Goal: Information Seeking & Learning: Compare options

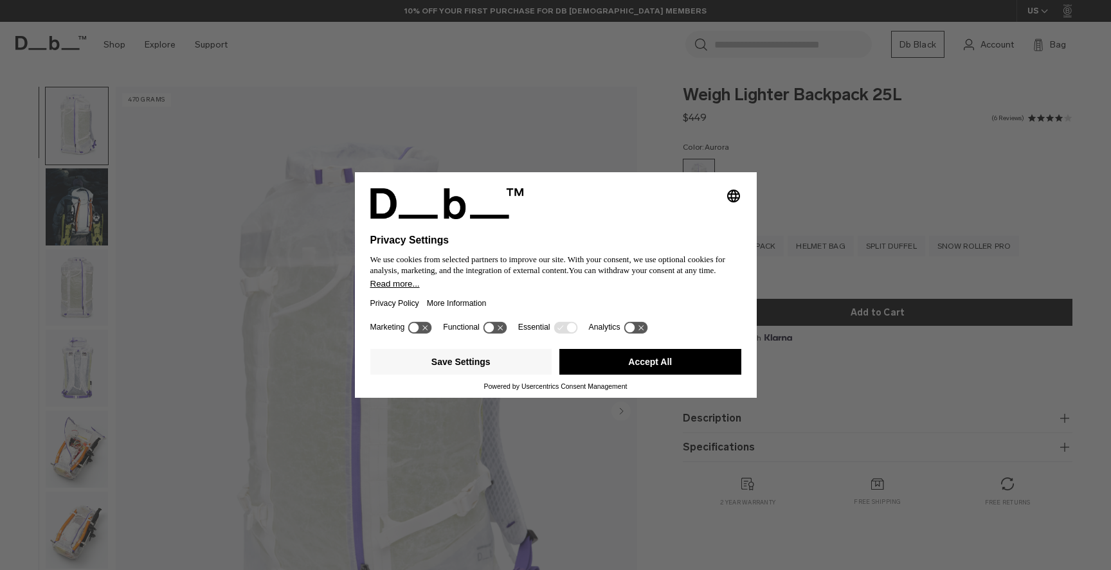
click at [600, 363] on button "Accept All" at bounding box center [650, 362] width 182 height 26
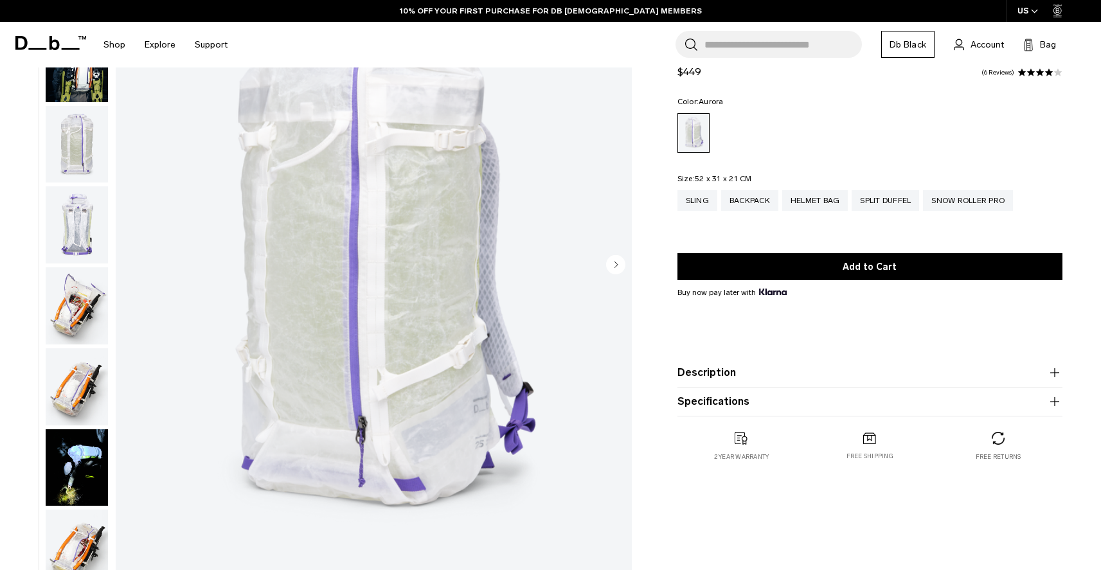
scroll to position [142, 0]
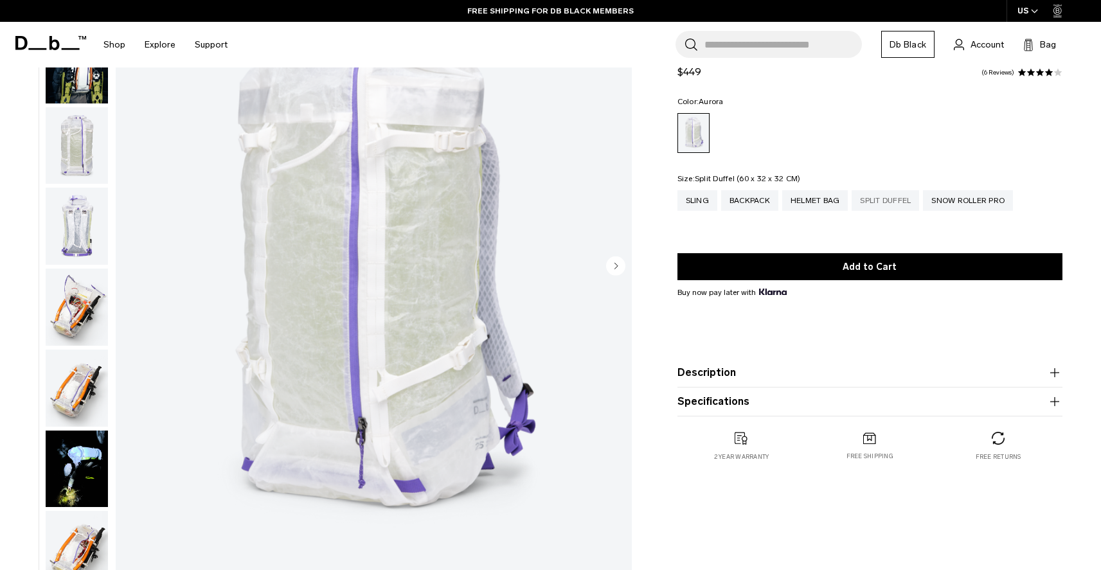
click at [902, 199] on div "Split Duffel" at bounding box center [886, 200] width 68 height 21
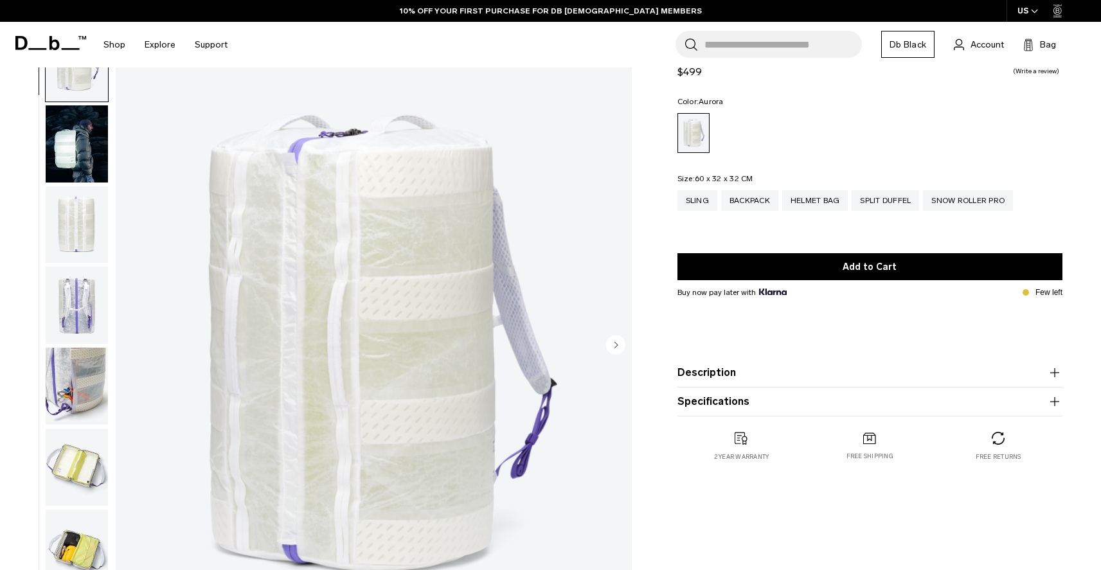
scroll to position [68, 0]
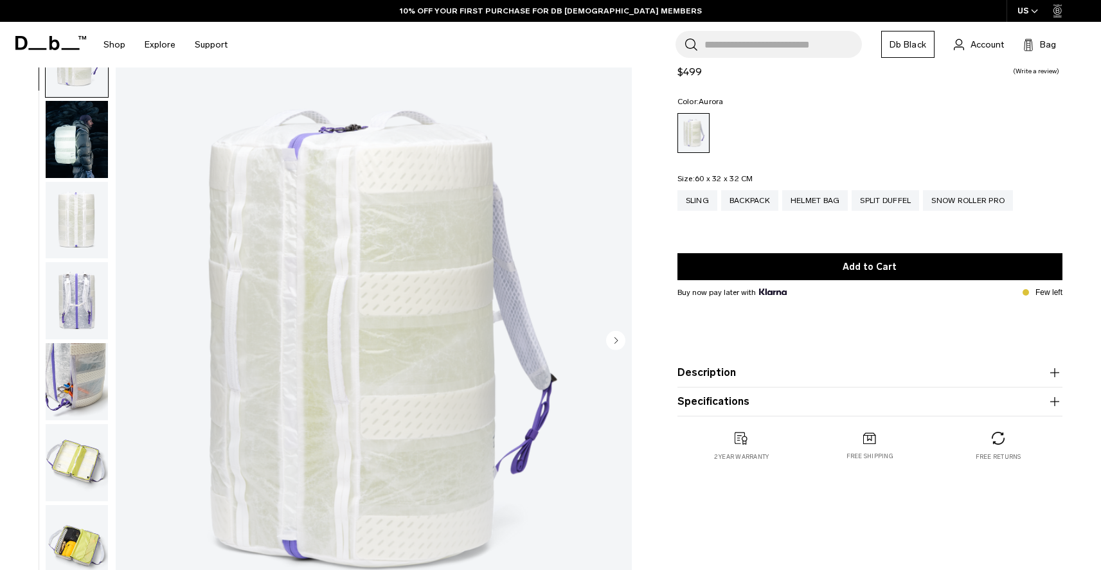
click at [99, 157] on img "button" at bounding box center [77, 139] width 62 height 77
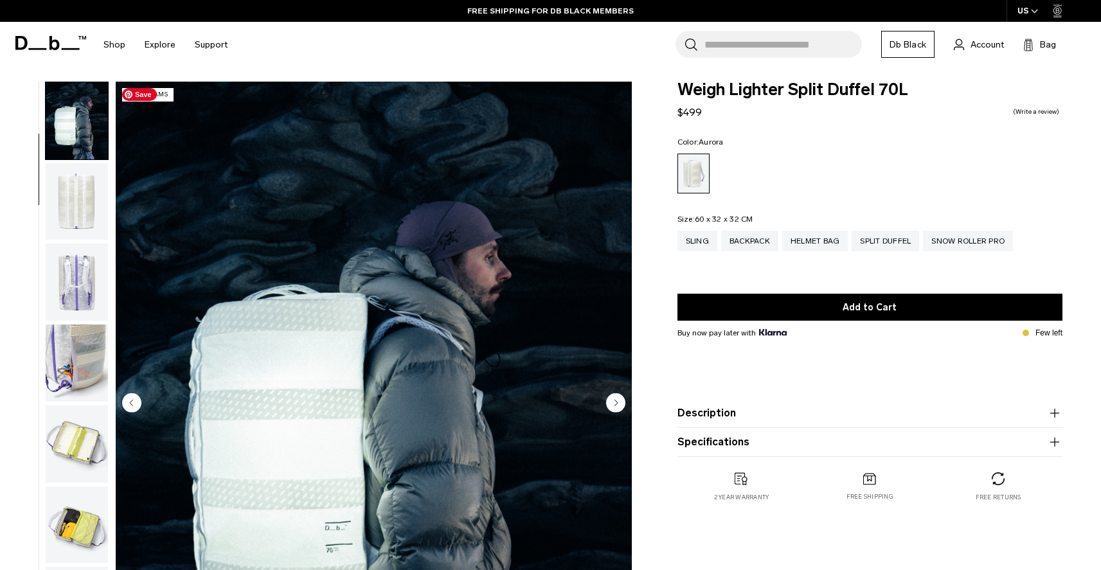
scroll to position [0, 0]
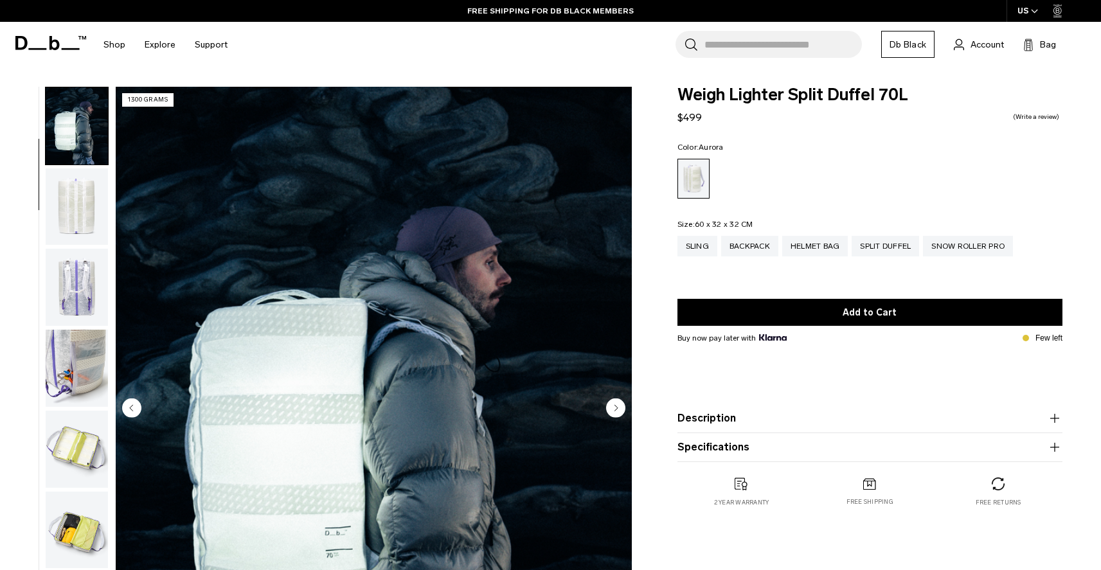
click at [101, 217] on img "button" at bounding box center [77, 206] width 62 height 77
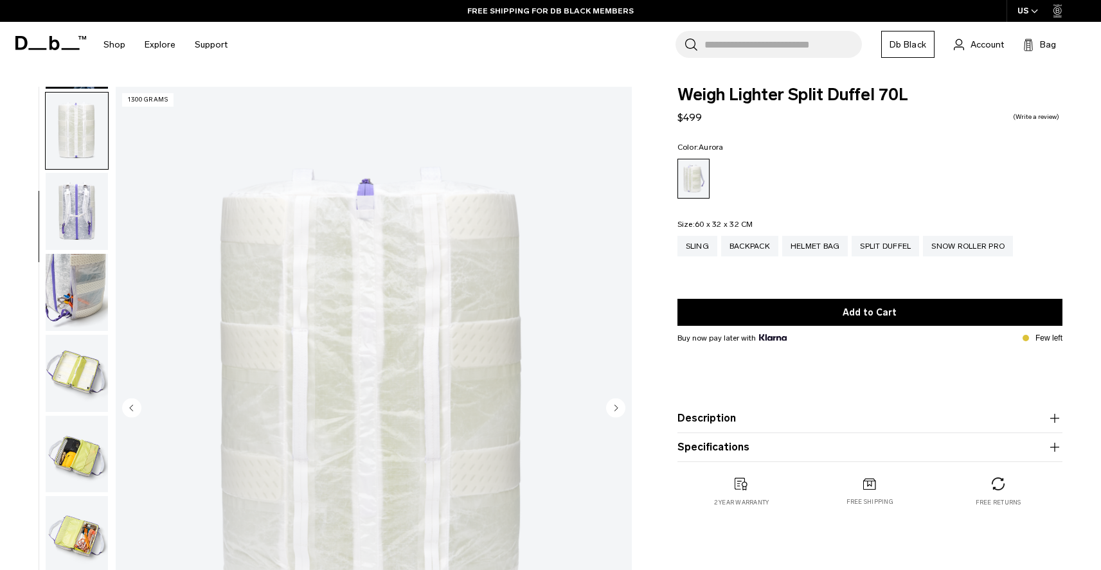
scroll to position [162, 0]
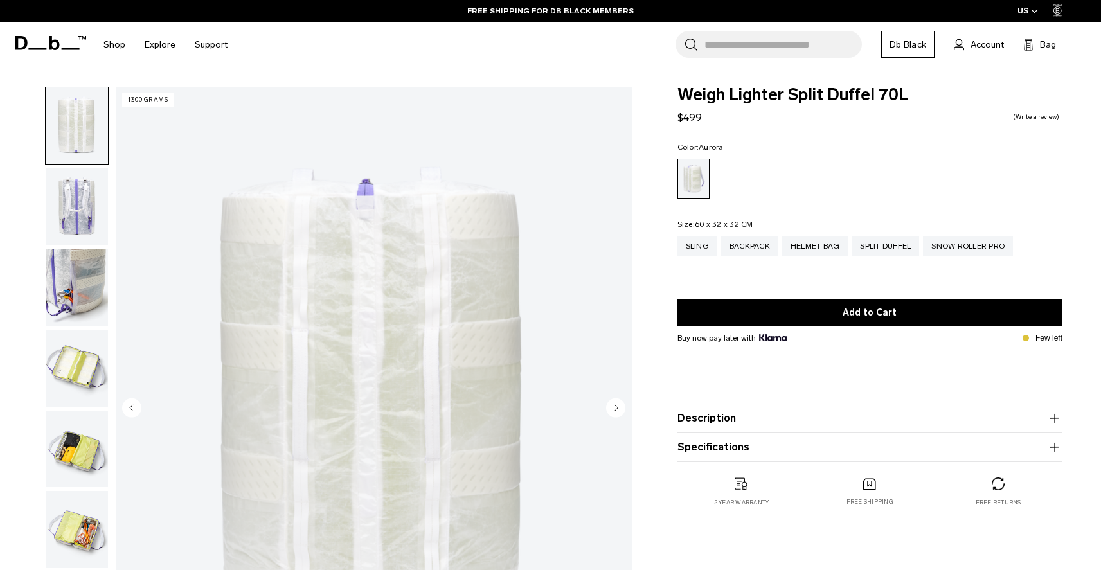
click at [93, 218] on img "button" at bounding box center [77, 206] width 62 height 77
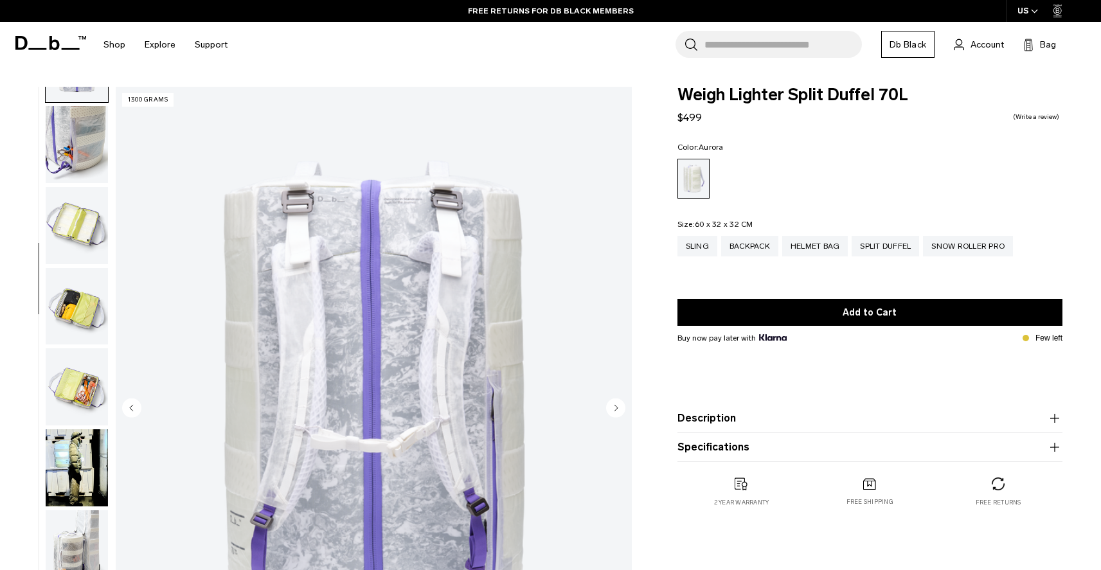
scroll to position [308, 0]
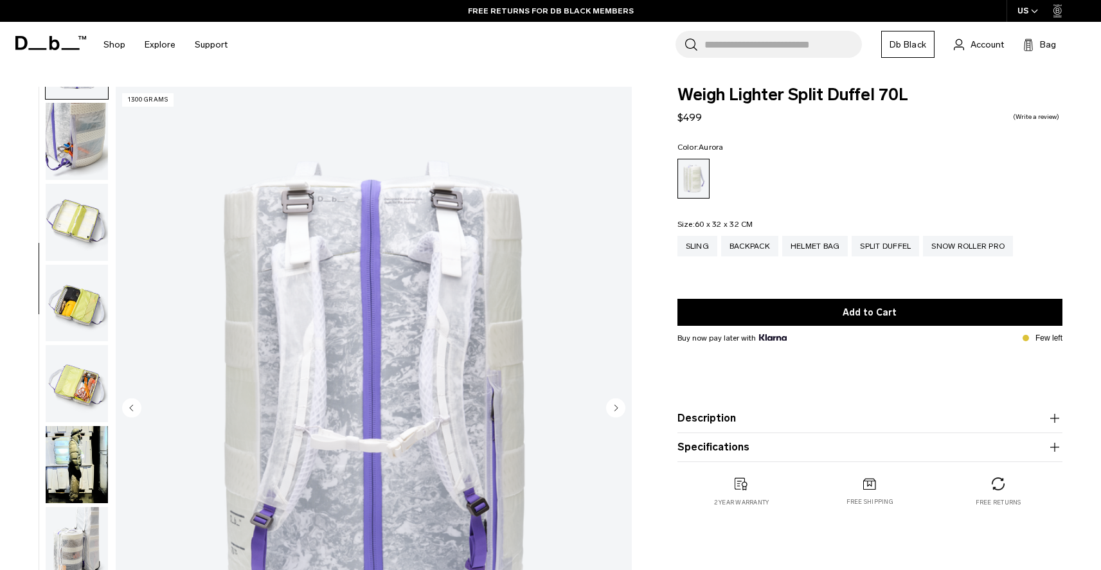
click at [78, 143] on img "button" at bounding box center [77, 141] width 62 height 77
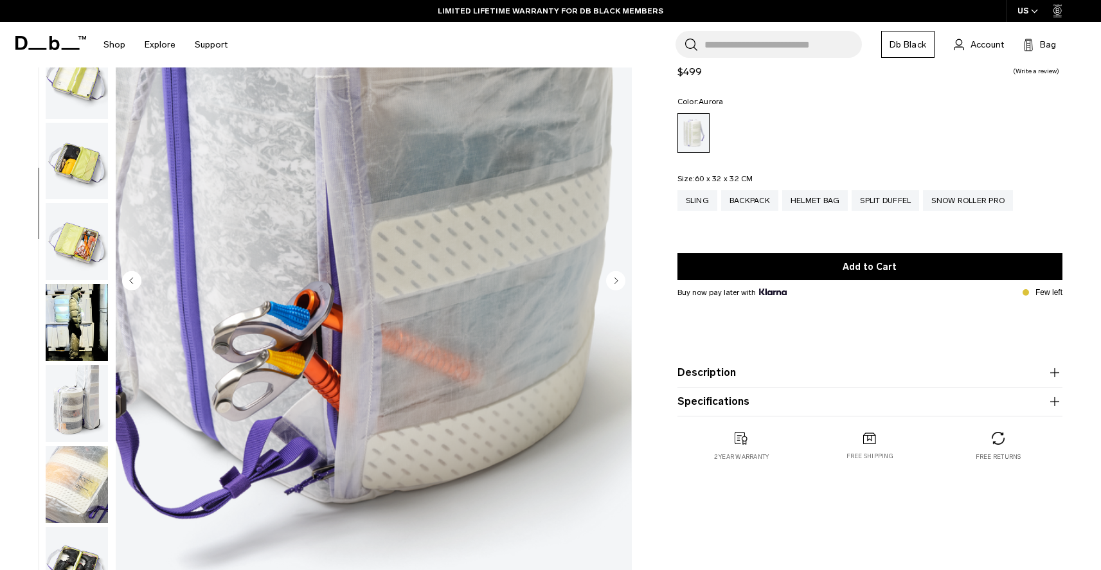
scroll to position [134, 0]
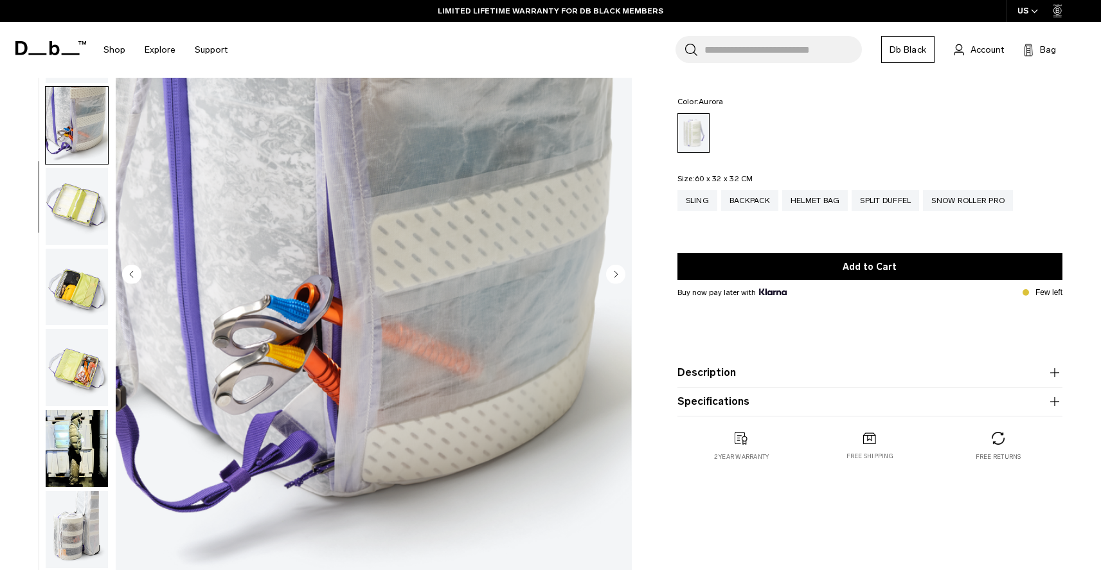
click at [73, 194] on img "button" at bounding box center [77, 206] width 62 height 77
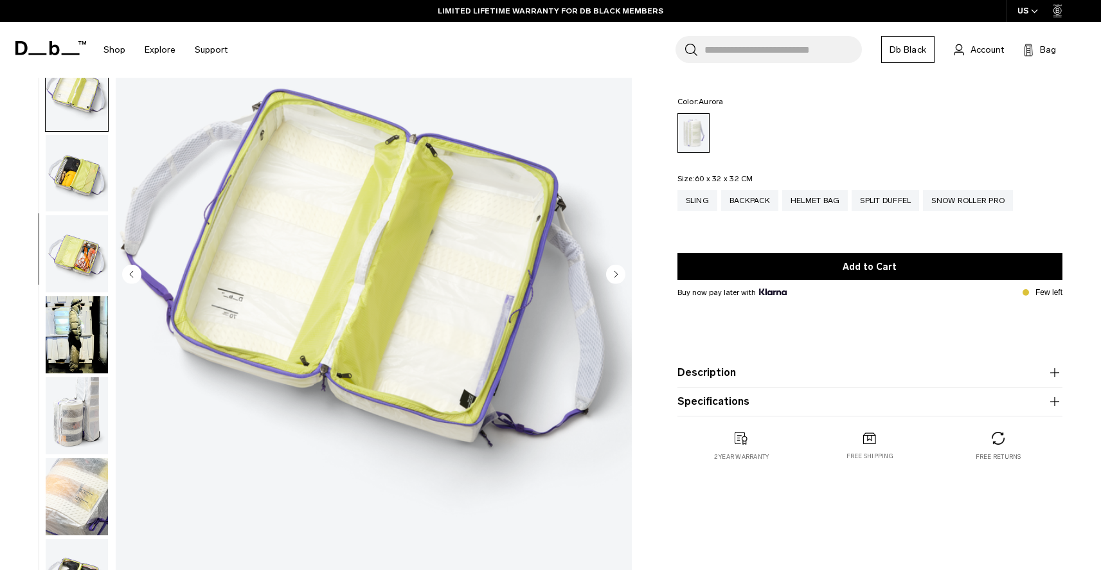
scroll to position [323, 0]
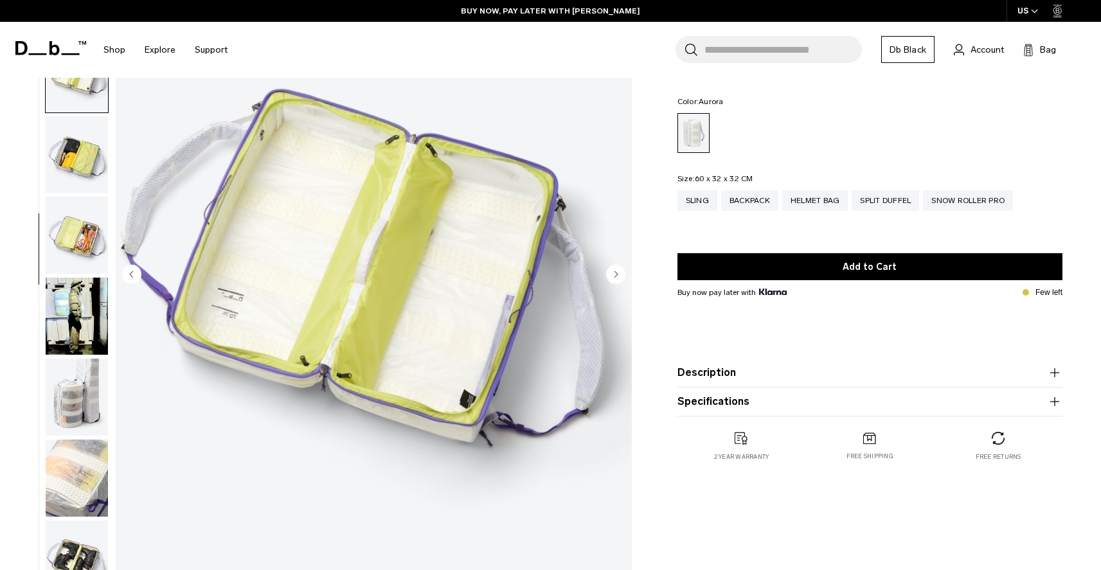
click at [78, 159] on img "button" at bounding box center [77, 154] width 62 height 77
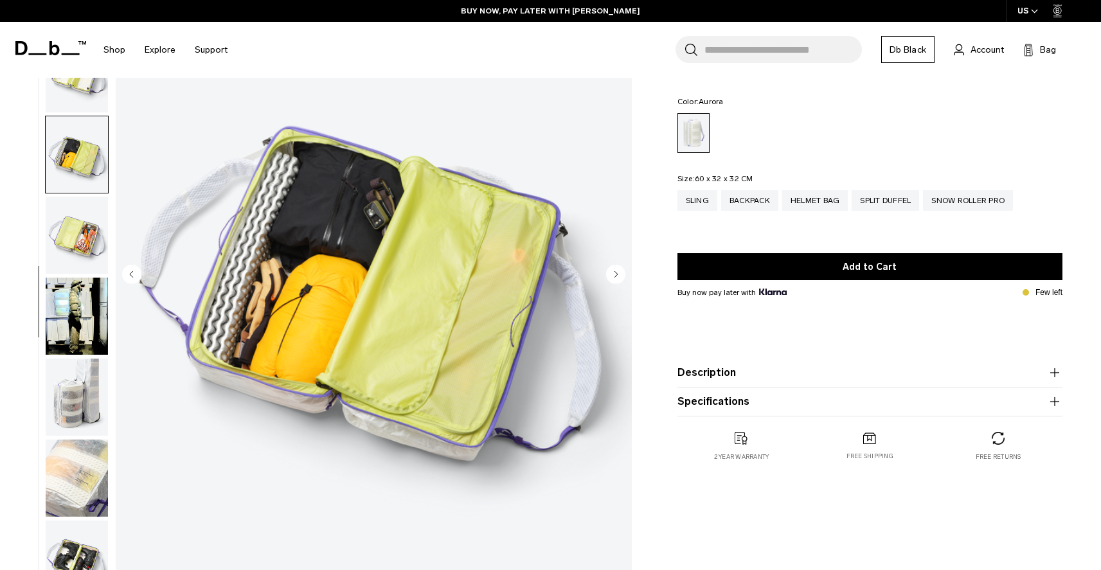
click at [77, 241] on img "button" at bounding box center [77, 235] width 62 height 77
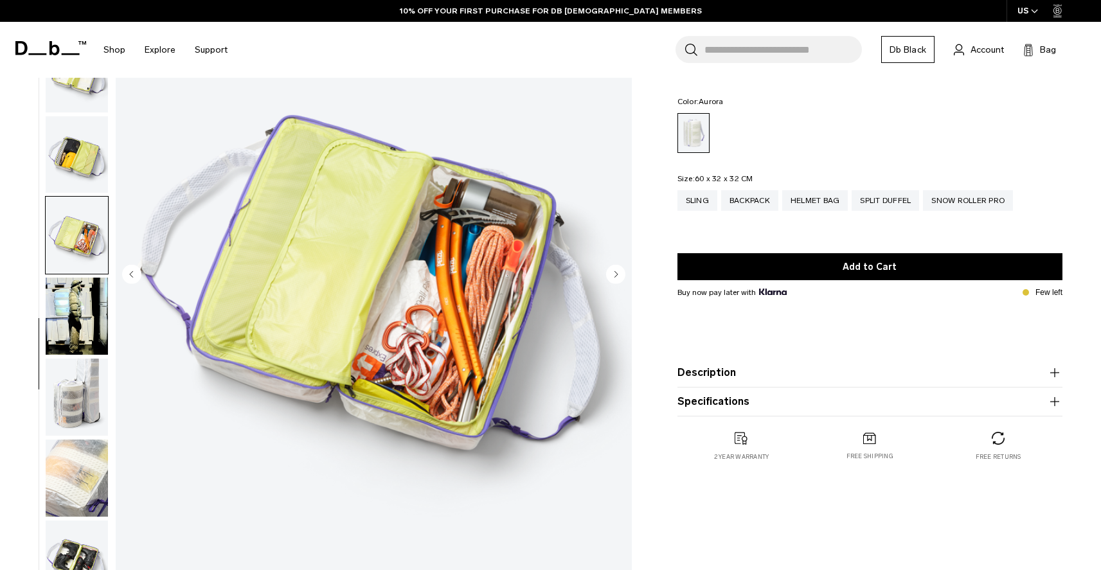
click at [83, 313] on img "button" at bounding box center [77, 316] width 62 height 77
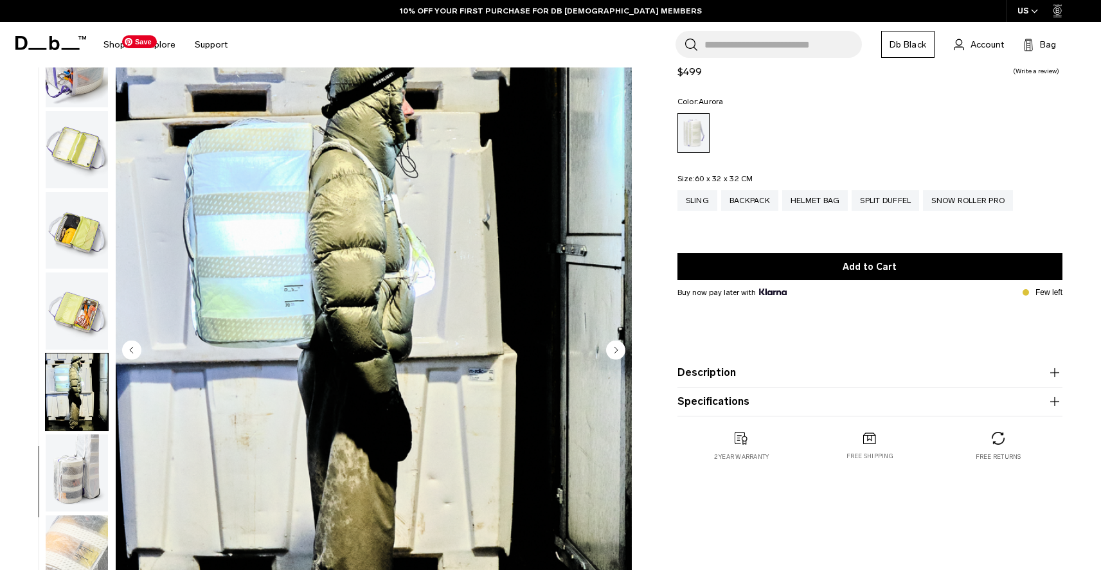
scroll to position [57, 0]
click at [79, 467] on img "button" at bounding box center [77, 473] width 62 height 77
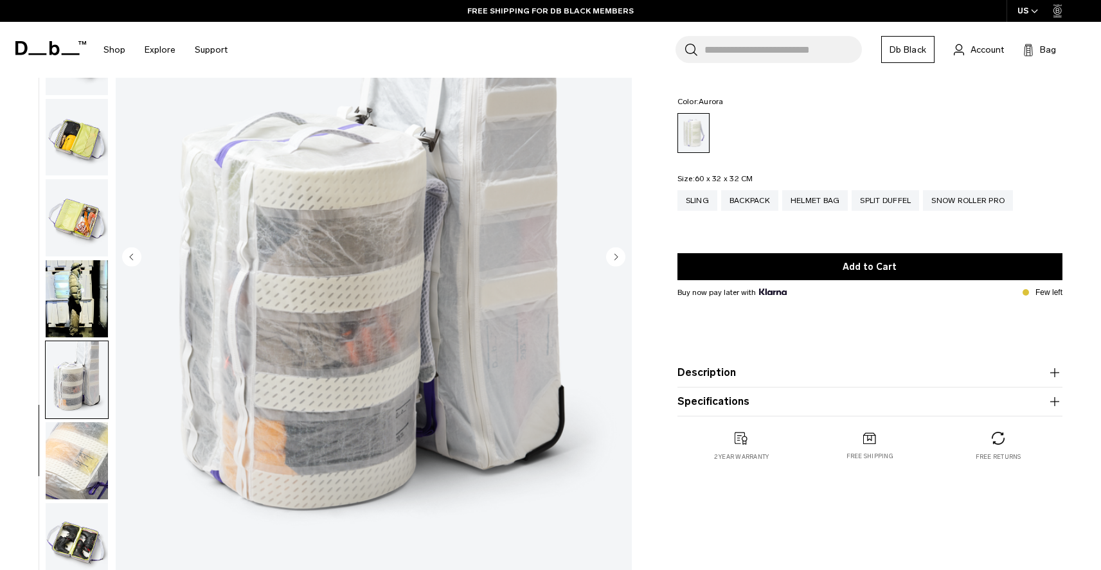
scroll to position [152, 0]
click at [96, 473] on img "button" at bounding box center [77, 459] width 62 height 77
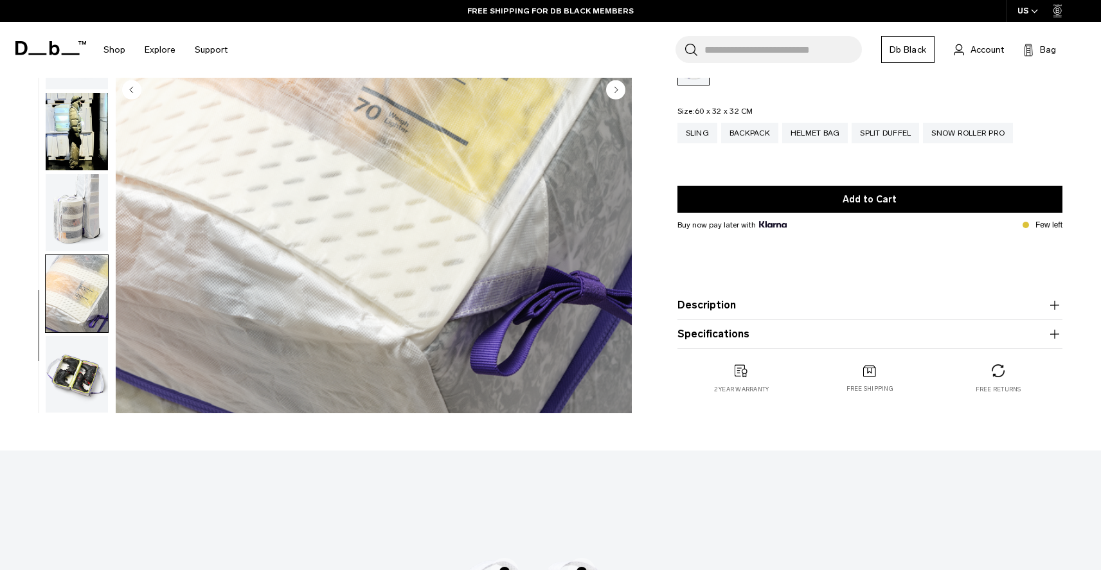
scroll to position [330, 0]
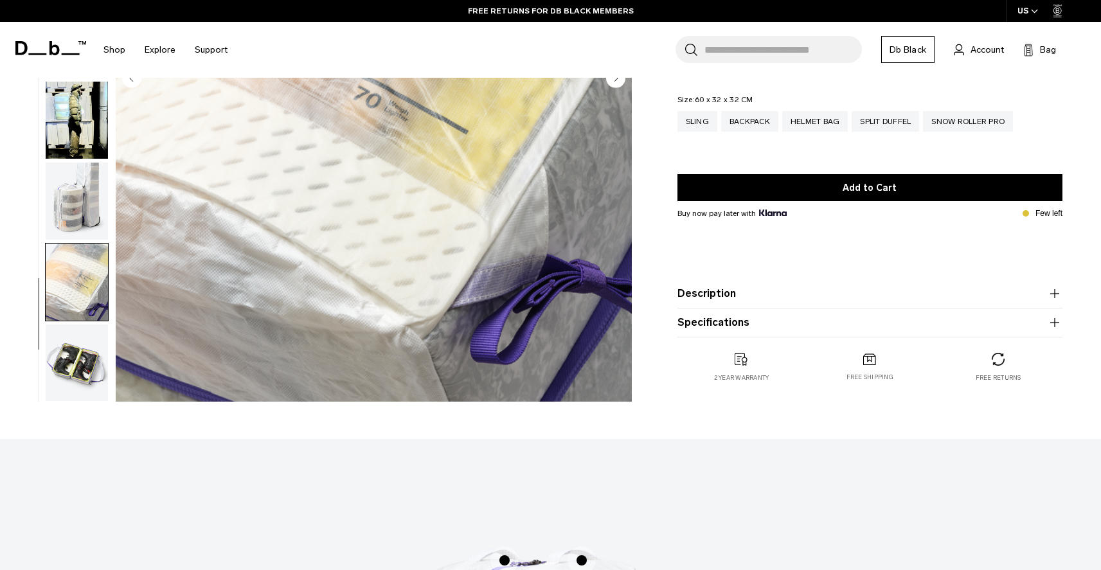
click at [84, 367] on img "button" at bounding box center [77, 363] width 62 height 77
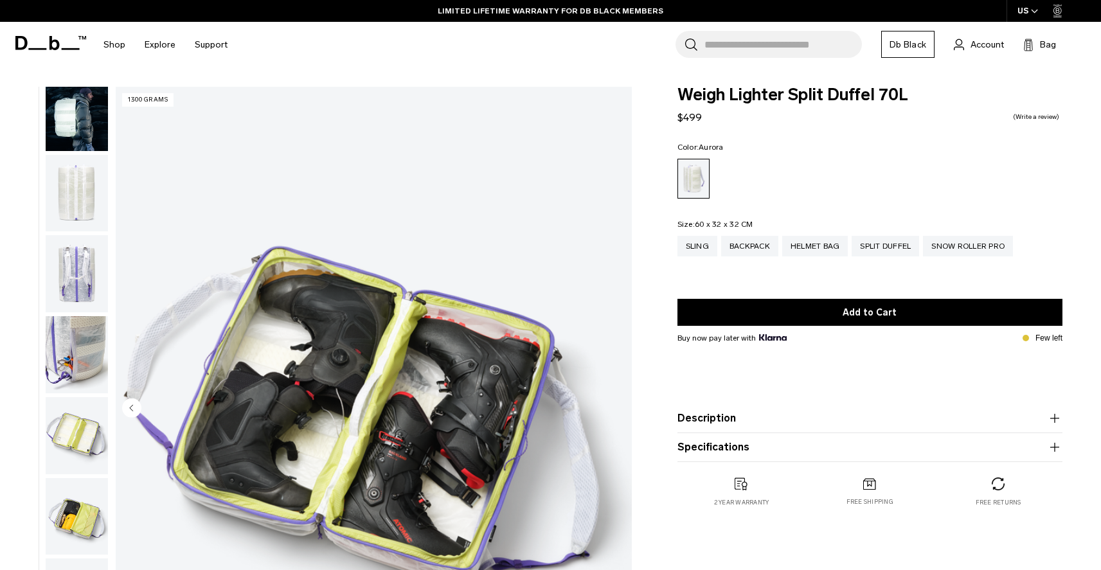
scroll to position [0, 0]
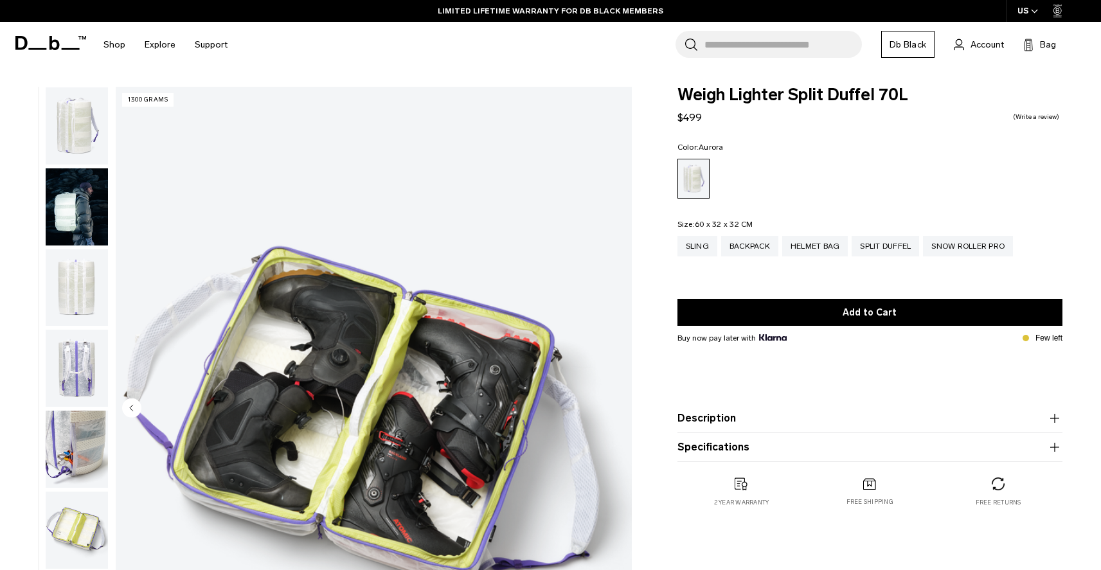
click at [87, 130] on img "button" at bounding box center [77, 125] width 62 height 77
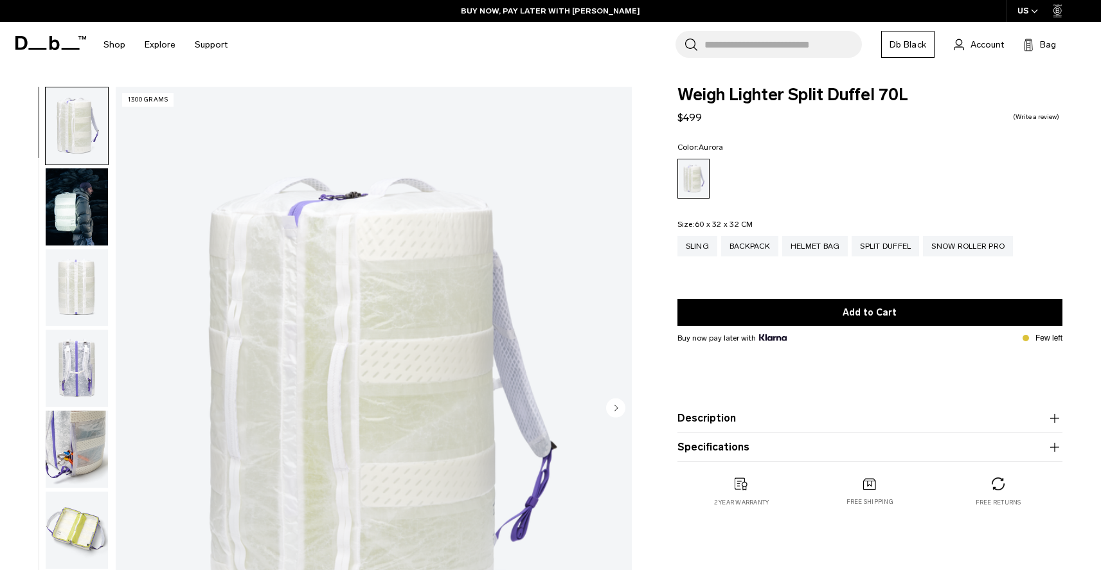
click at [82, 212] on img "button" at bounding box center [77, 206] width 62 height 77
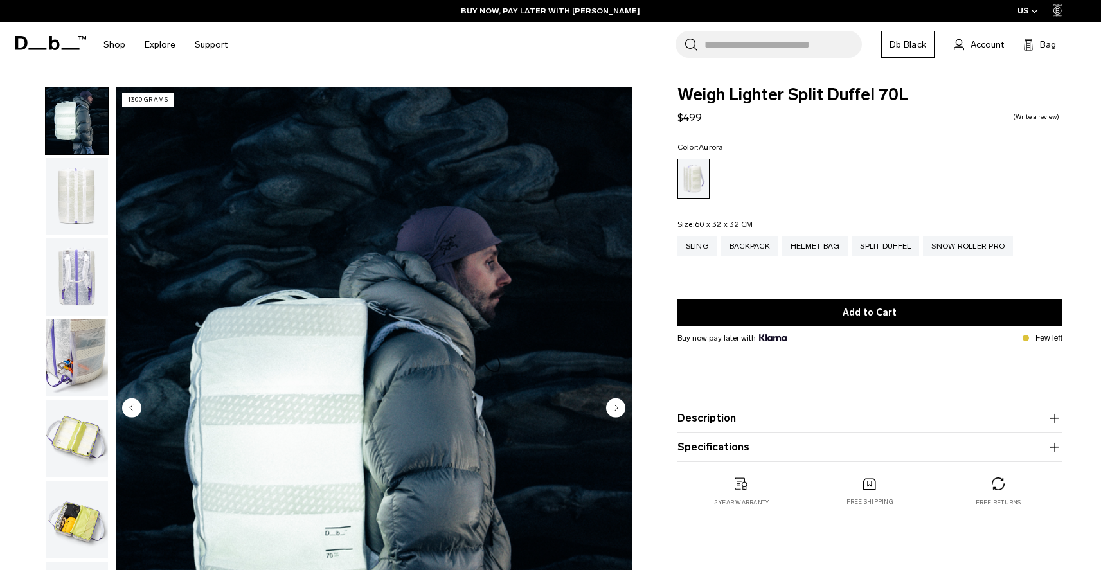
click at [75, 194] on img "button" at bounding box center [77, 196] width 62 height 77
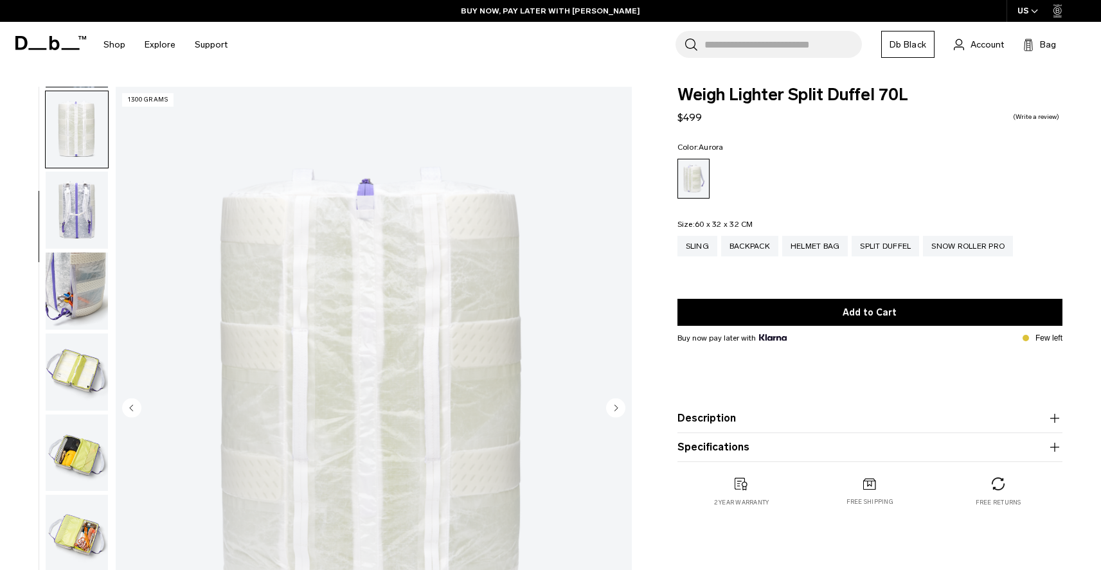
scroll to position [162, 0]
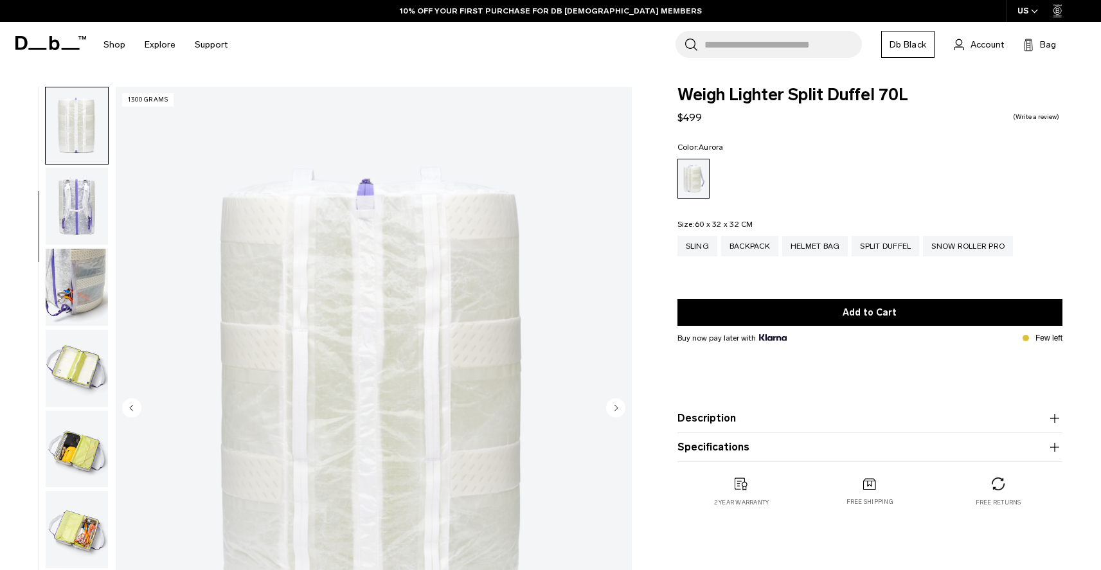
click at [78, 204] on img "button" at bounding box center [77, 206] width 62 height 77
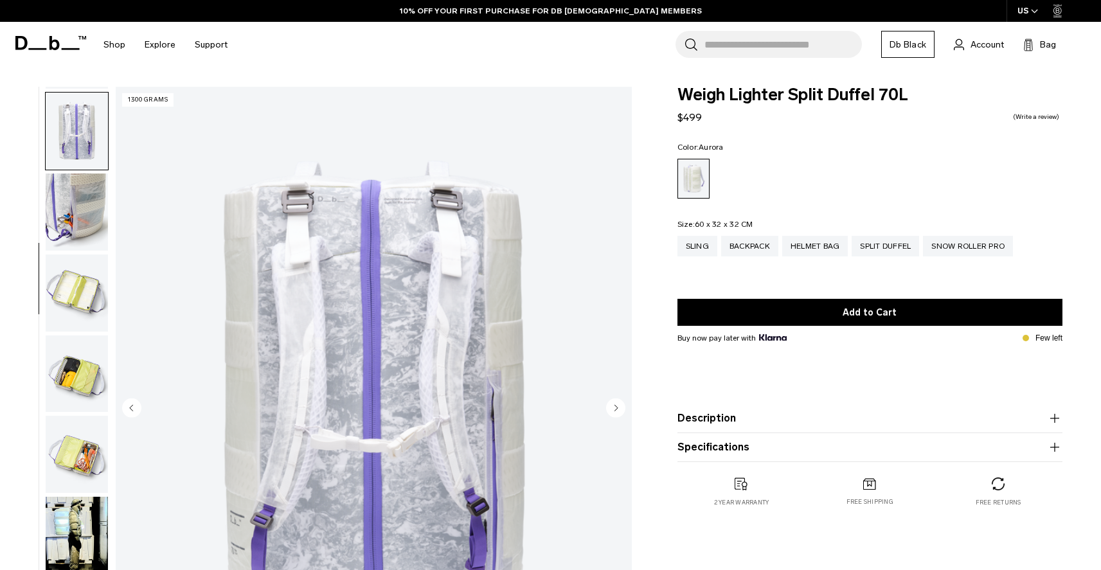
scroll to position [242, 0]
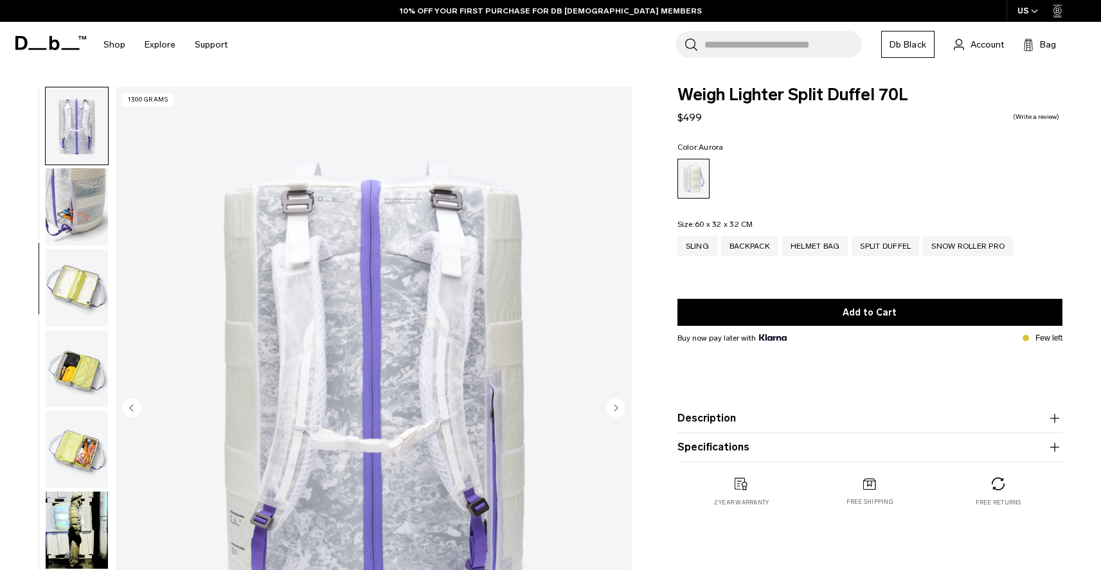
click at [82, 233] on img "button" at bounding box center [77, 206] width 62 height 77
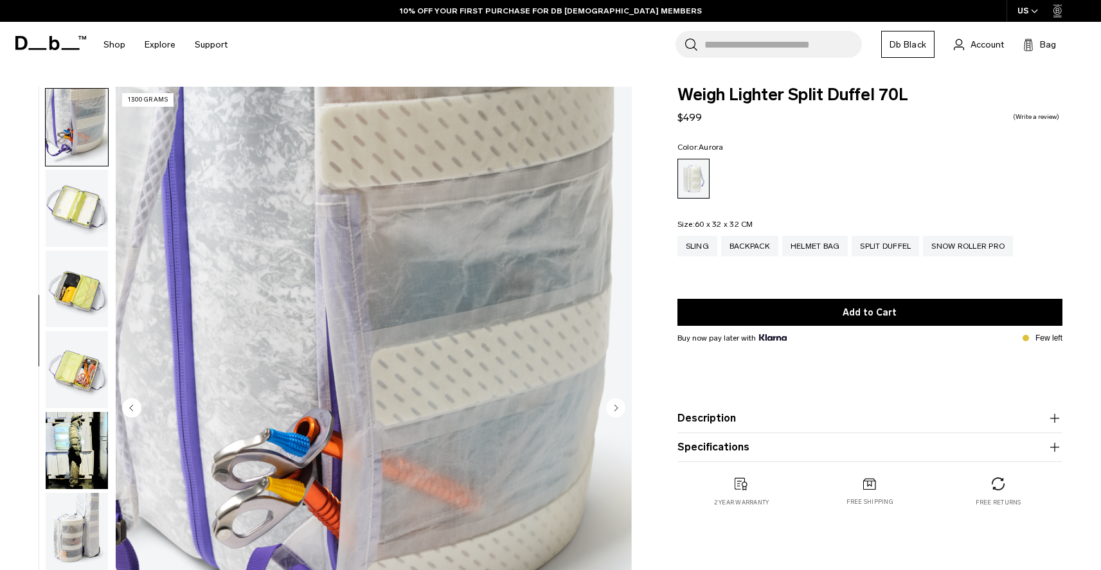
scroll to position [323, 0]
click at [80, 217] on img "button" at bounding box center [77, 207] width 62 height 77
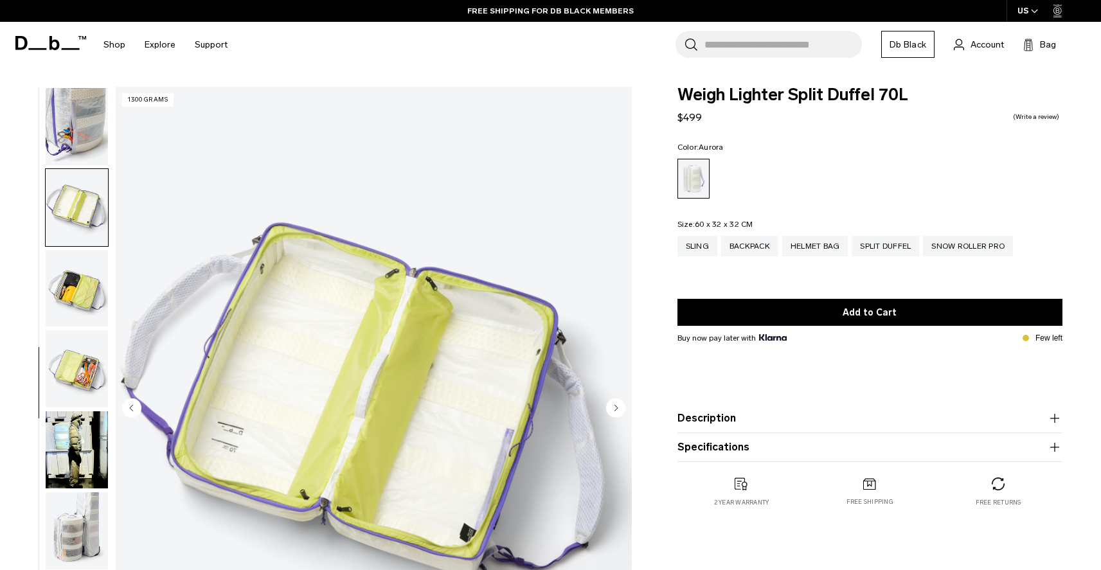
click at [72, 287] on img "button" at bounding box center [77, 288] width 62 height 77
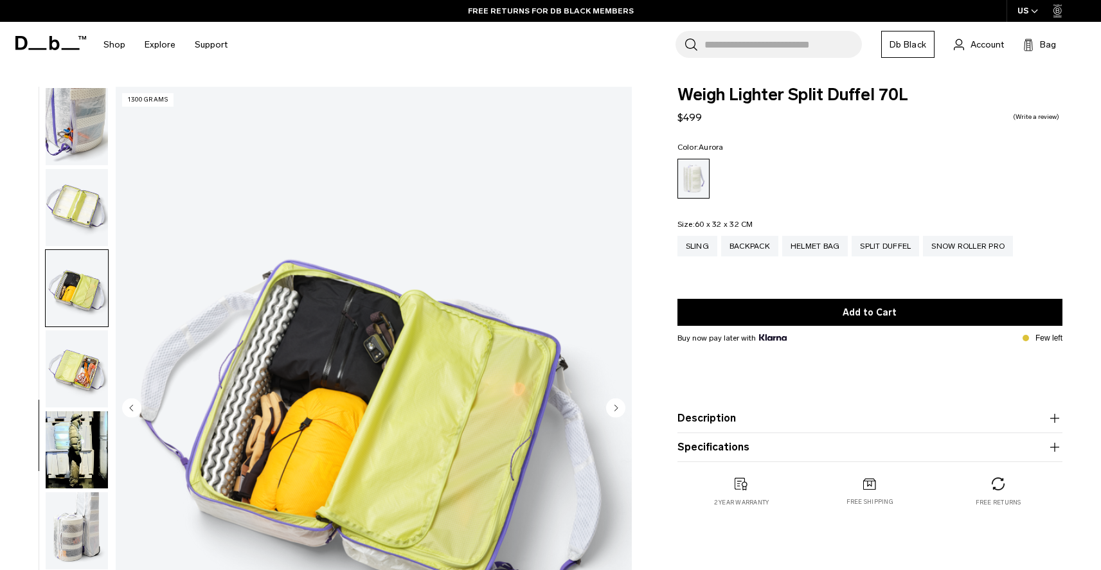
click at [73, 352] on img "button" at bounding box center [77, 368] width 62 height 77
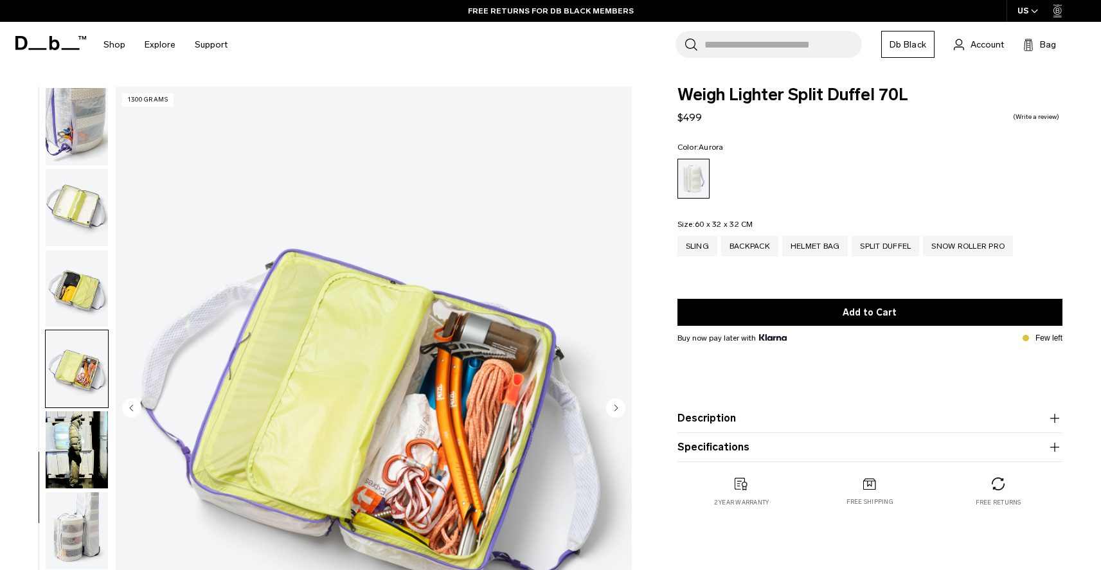
click at [78, 457] on img "button" at bounding box center [77, 450] width 62 height 77
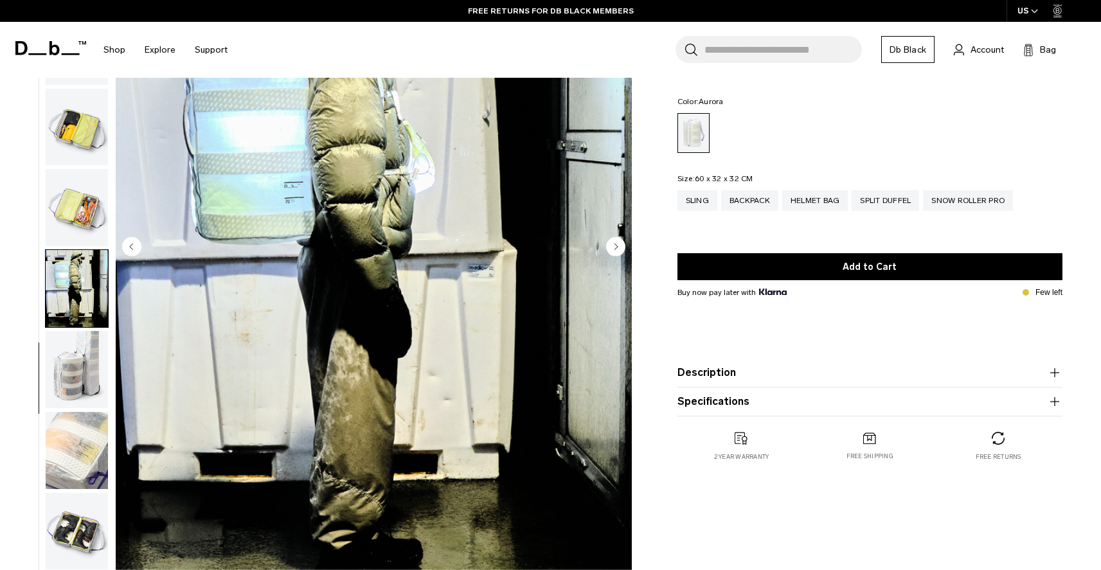
scroll to position [165, 0]
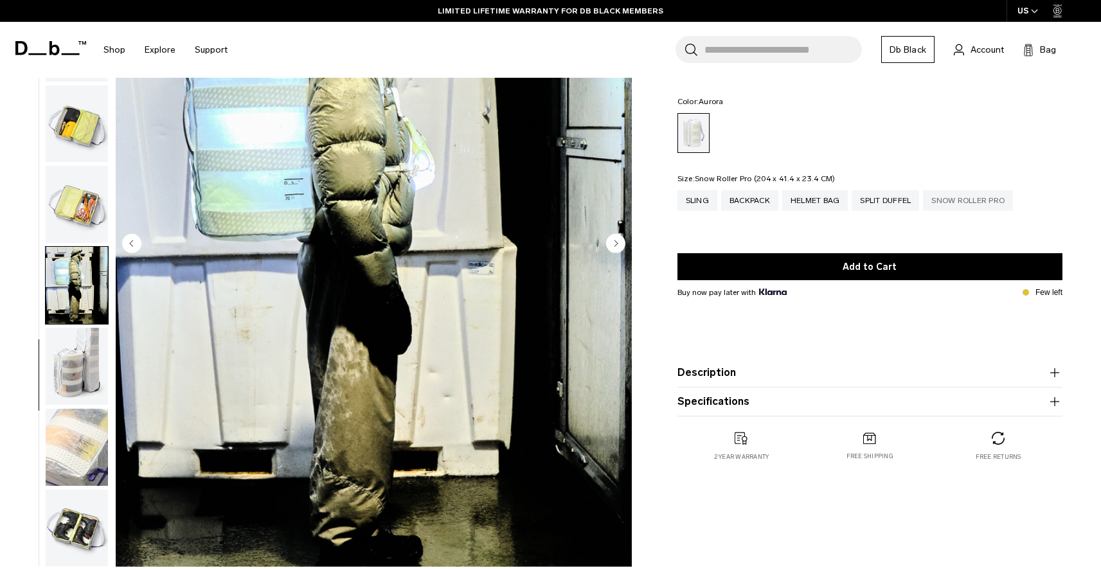
click at [963, 203] on div "Snow Roller Pro" at bounding box center [968, 200] width 90 height 21
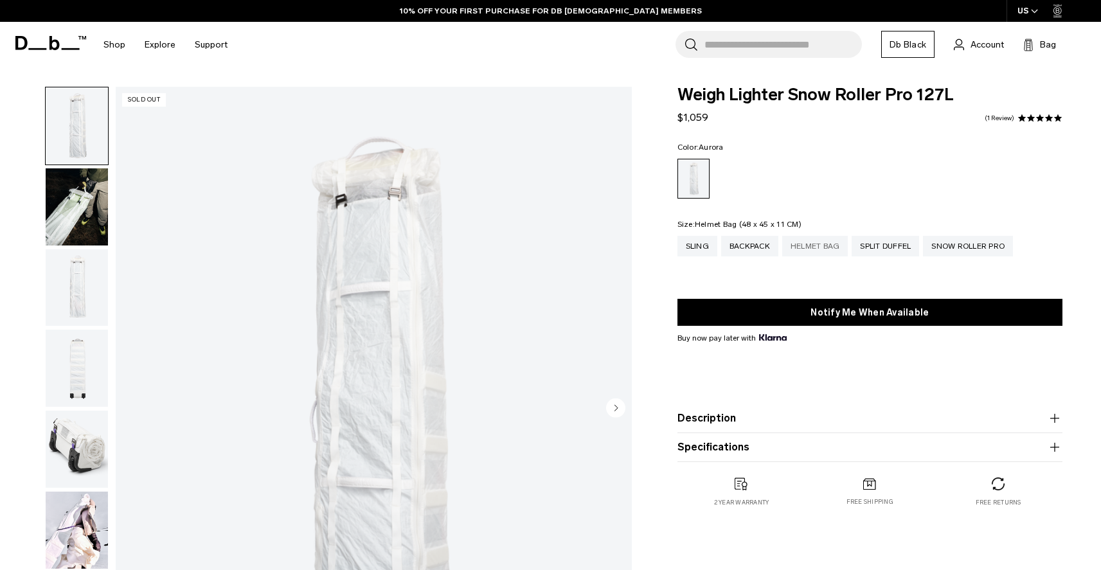
click at [823, 247] on div "Helmet Bag" at bounding box center [816, 246] width 66 height 21
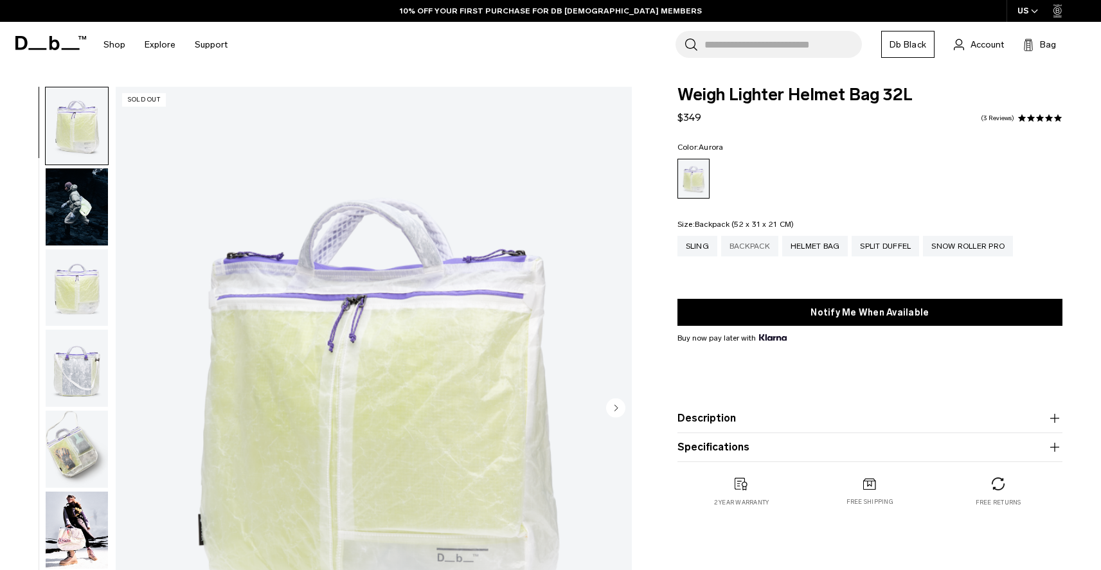
click at [754, 248] on div "Backpack" at bounding box center [749, 246] width 57 height 21
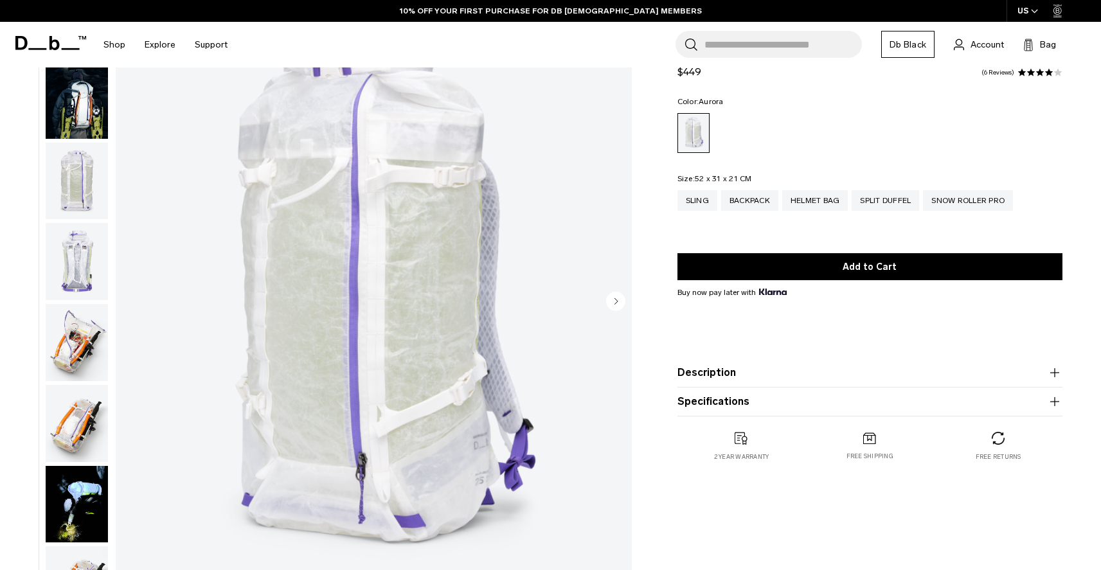
scroll to position [109, 0]
click at [78, 190] on img "button" at bounding box center [77, 179] width 62 height 77
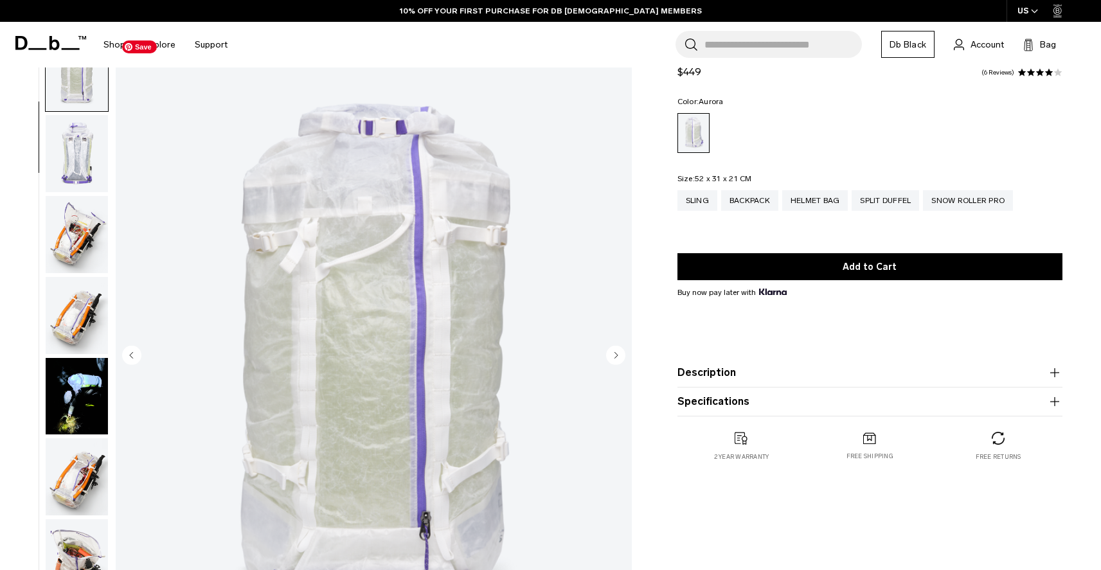
scroll to position [44, 0]
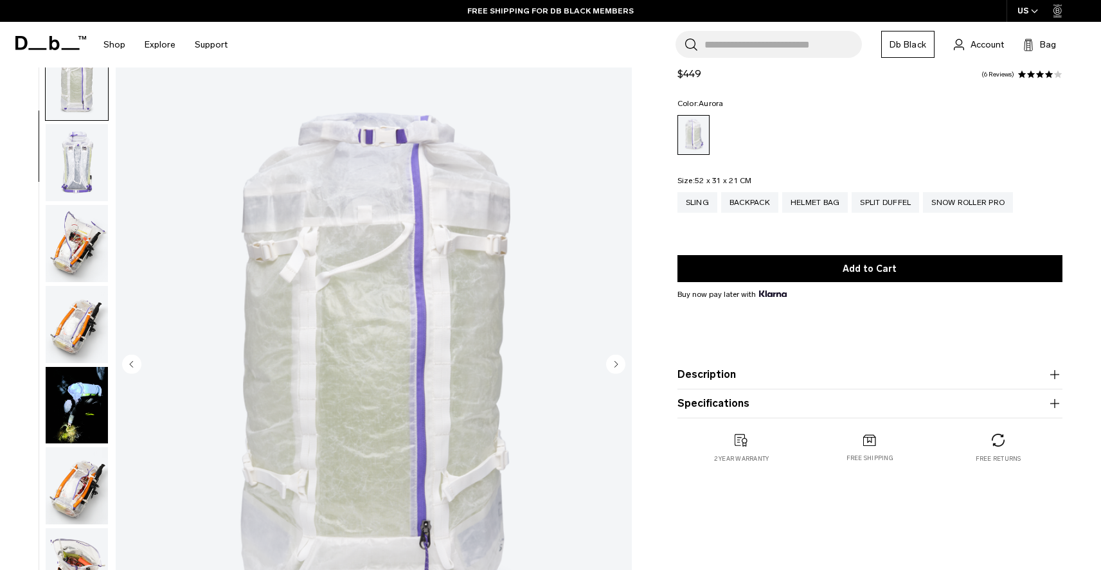
click at [82, 170] on img "button" at bounding box center [77, 162] width 62 height 77
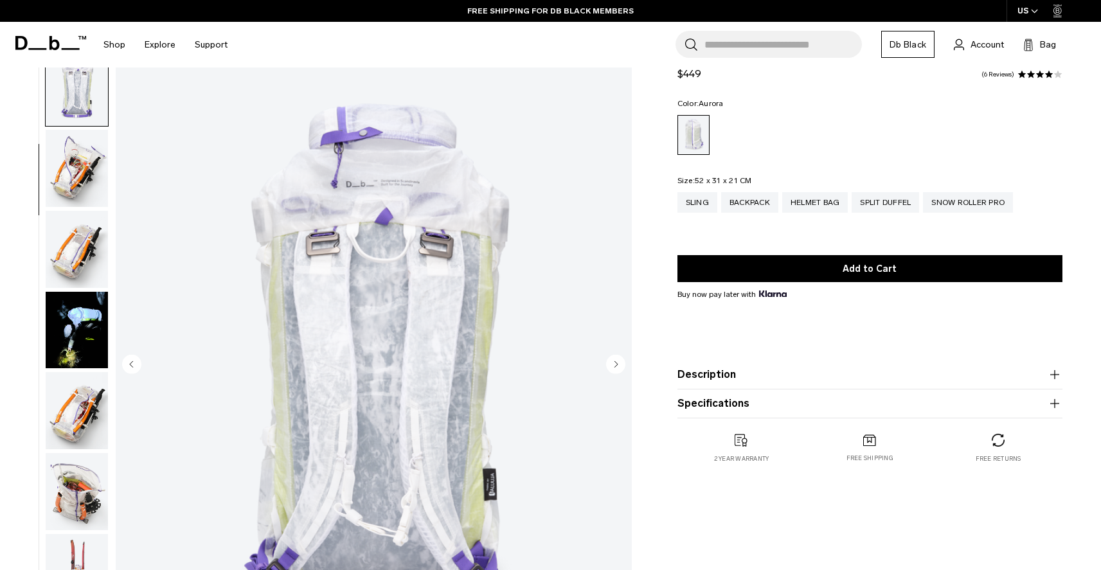
scroll to position [242, 0]
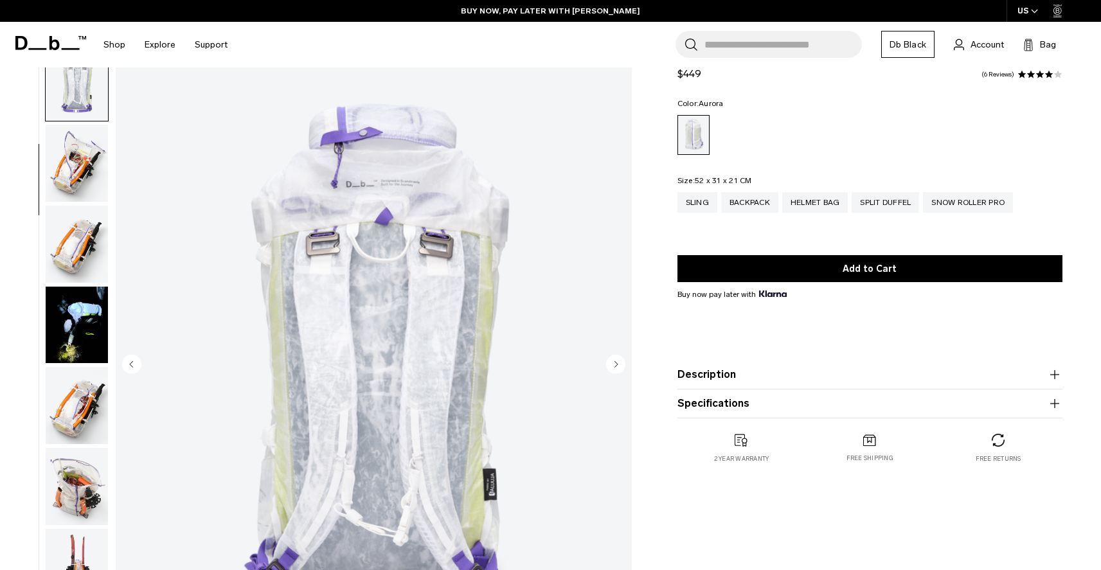
click at [83, 170] on img "button" at bounding box center [77, 163] width 62 height 77
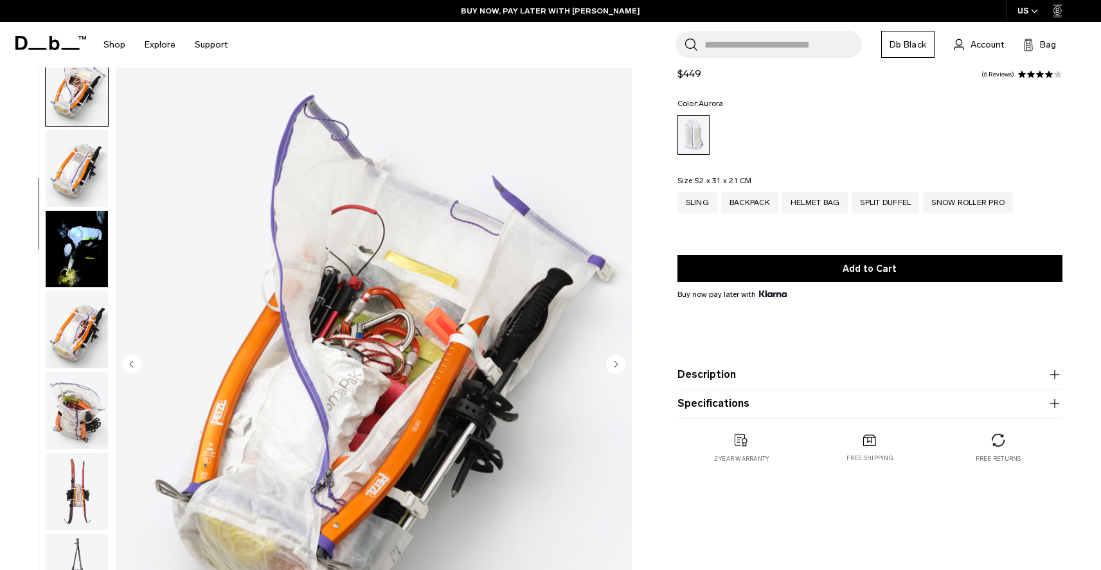
scroll to position [323, 0]
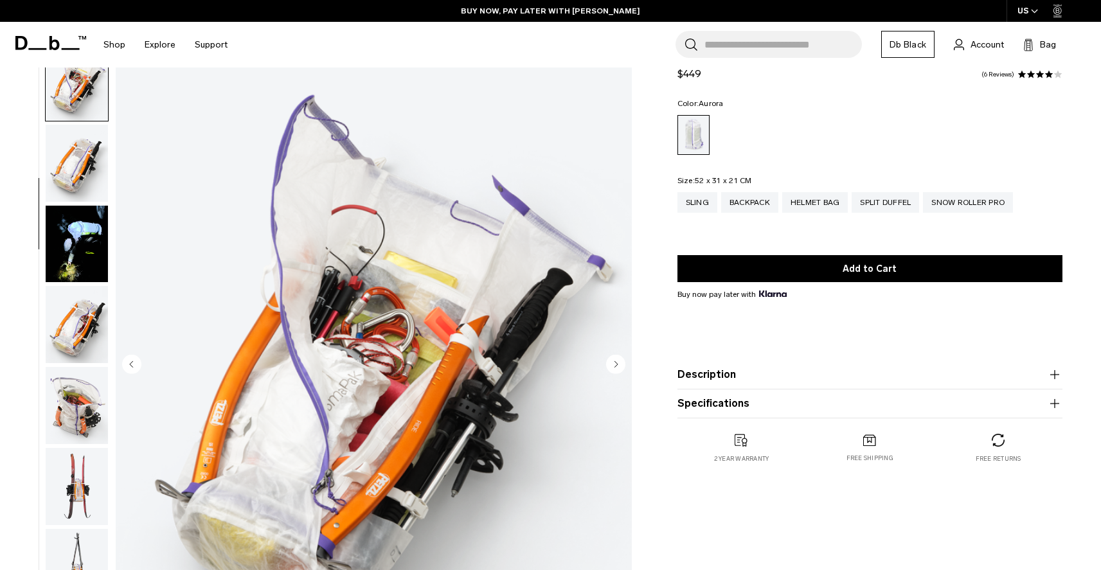
click at [84, 162] on img "button" at bounding box center [77, 163] width 62 height 77
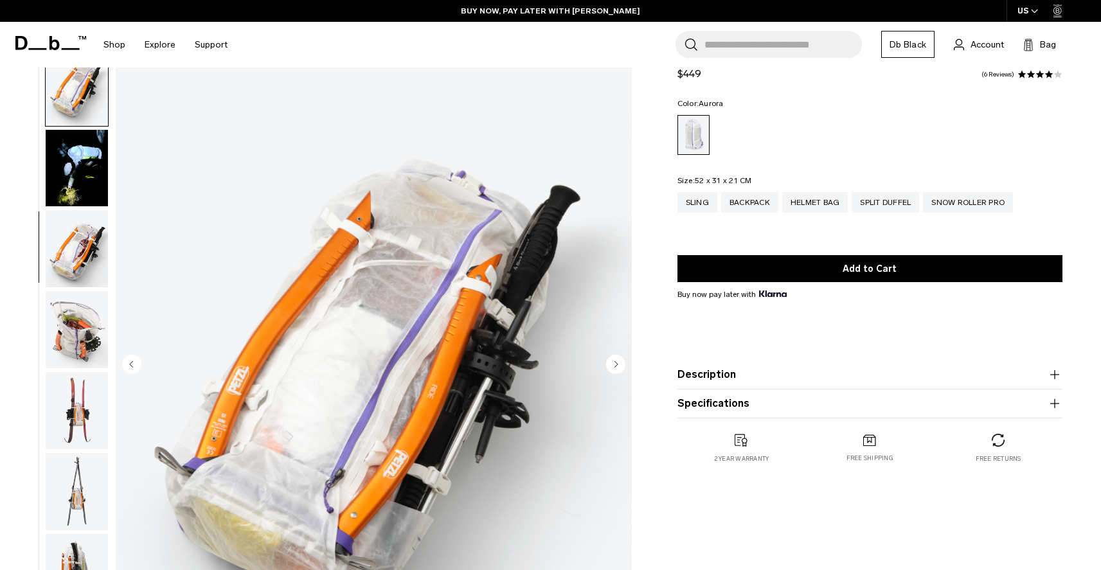
scroll to position [404, 0]
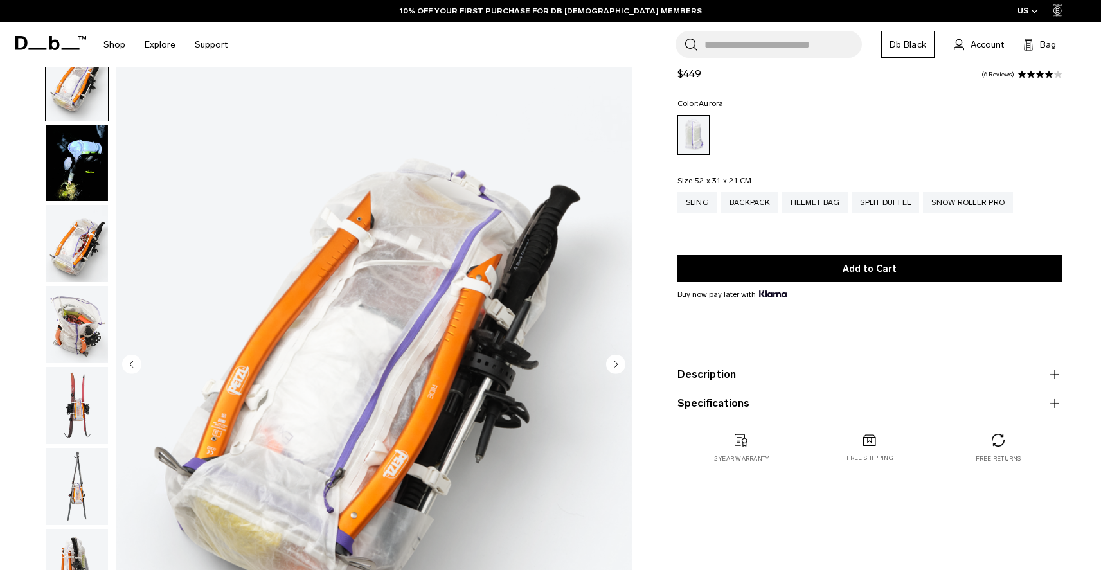
click at [83, 179] on img "button" at bounding box center [77, 163] width 62 height 77
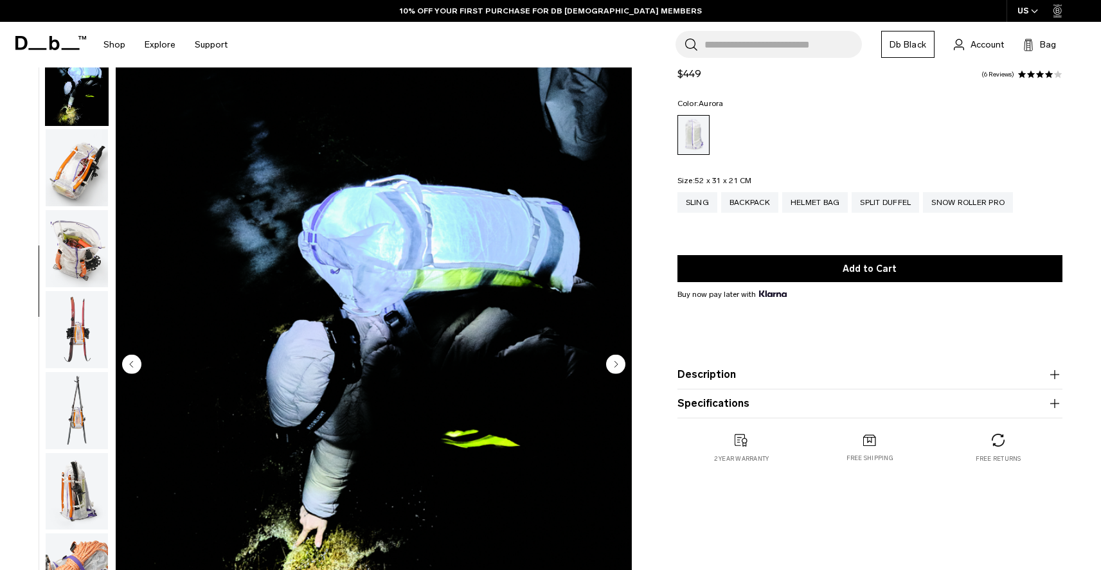
scroll to position [485, 0]
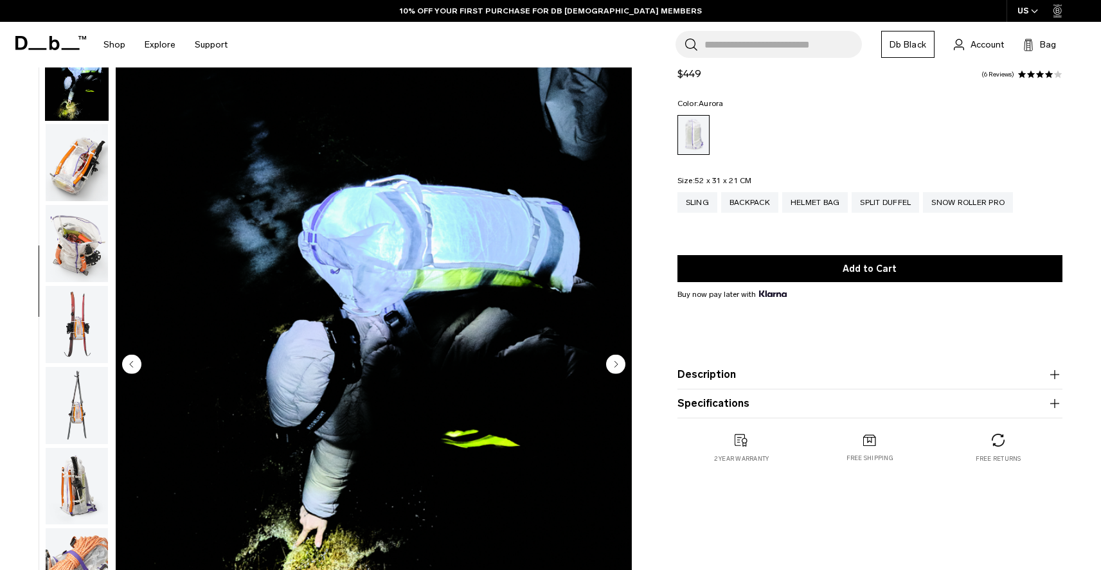
click at [82, 161] on img "button" at bounding box center [77, 162] width 62 height 77
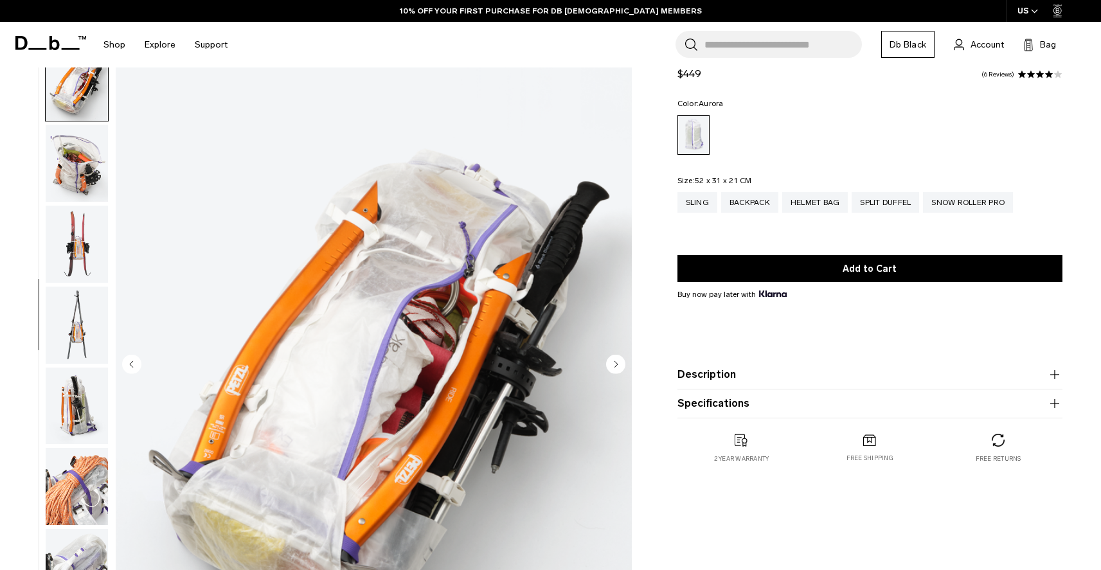
scroll to position [566, 0]
click at [81, 165] on img "button" at bounding box center [77, 162] width 62 height 77
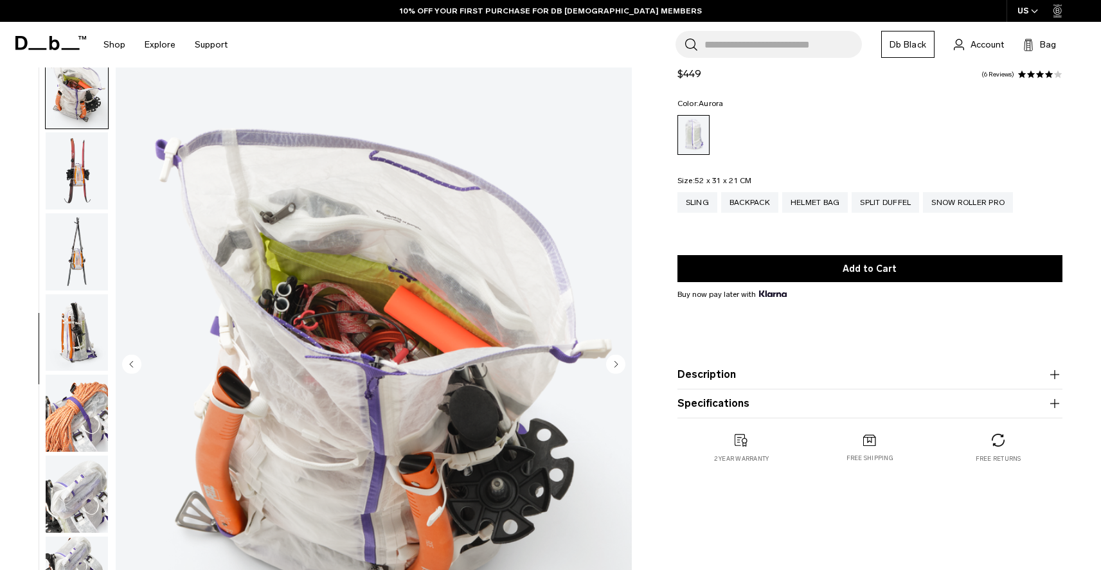
scroll to position [647, 0]
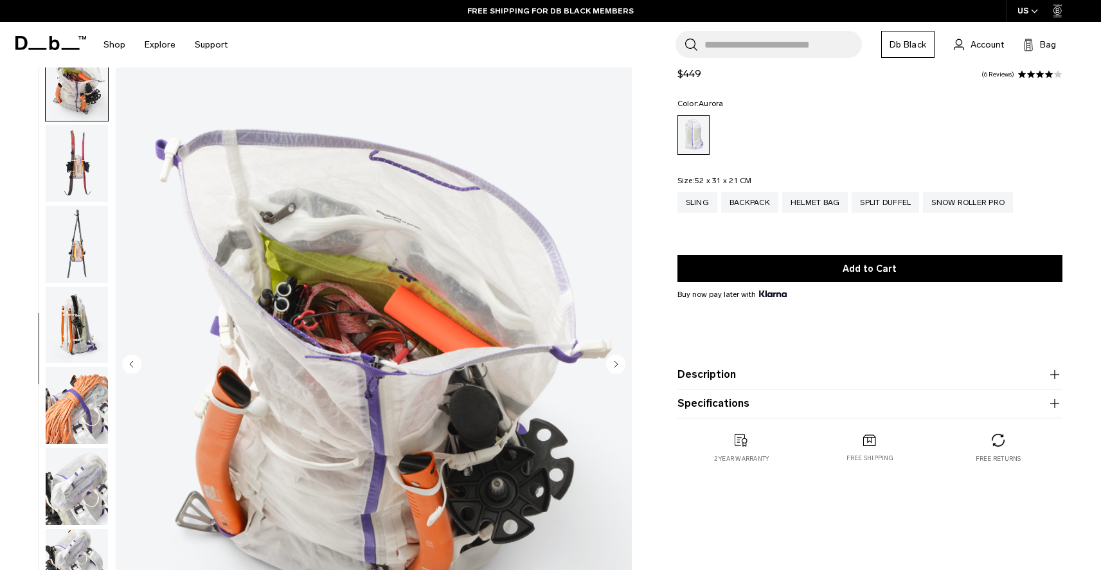
click at [81, 165] on img "button" at bounding box center [77, 163] width 62 height 77
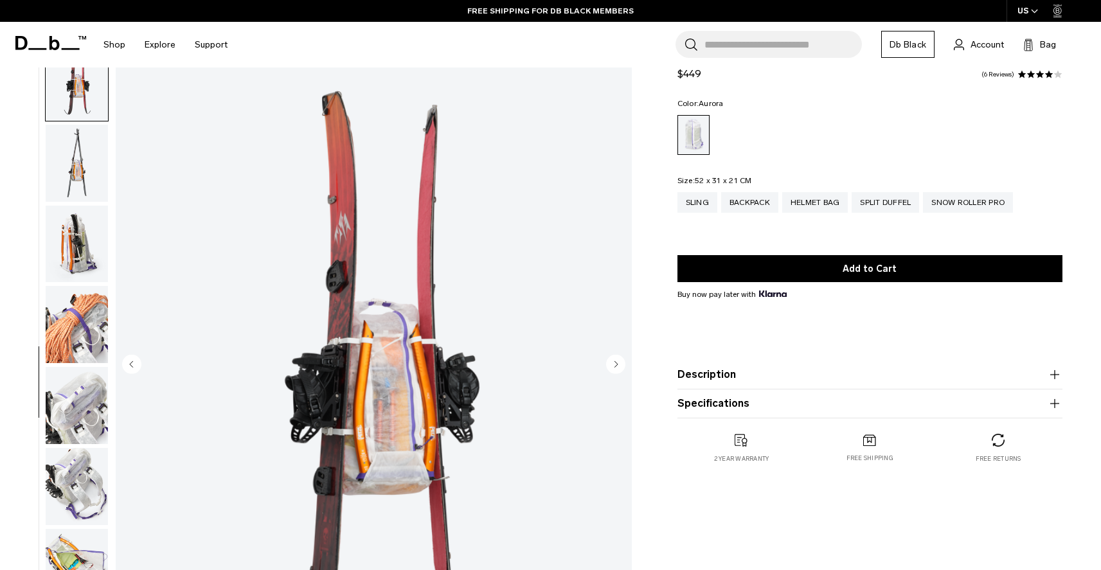
click at [81, 165] on img "button" at bounding box center [77, 163] width 62 height 77
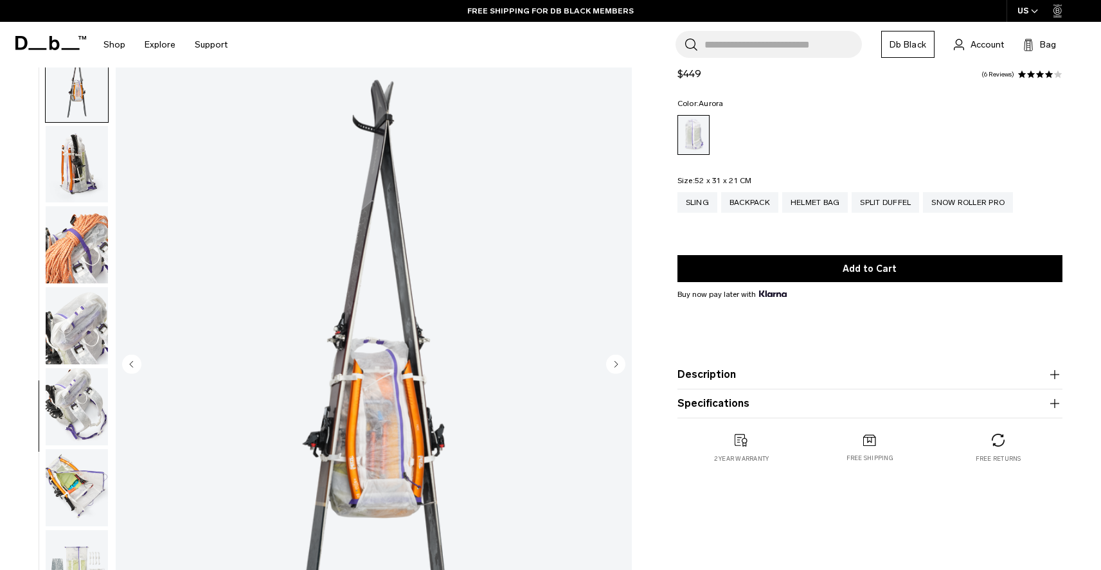
scroll to position [808, 0]
click at [81, 173] on img "button" at bounding box center [77, 163] width 62 height 77
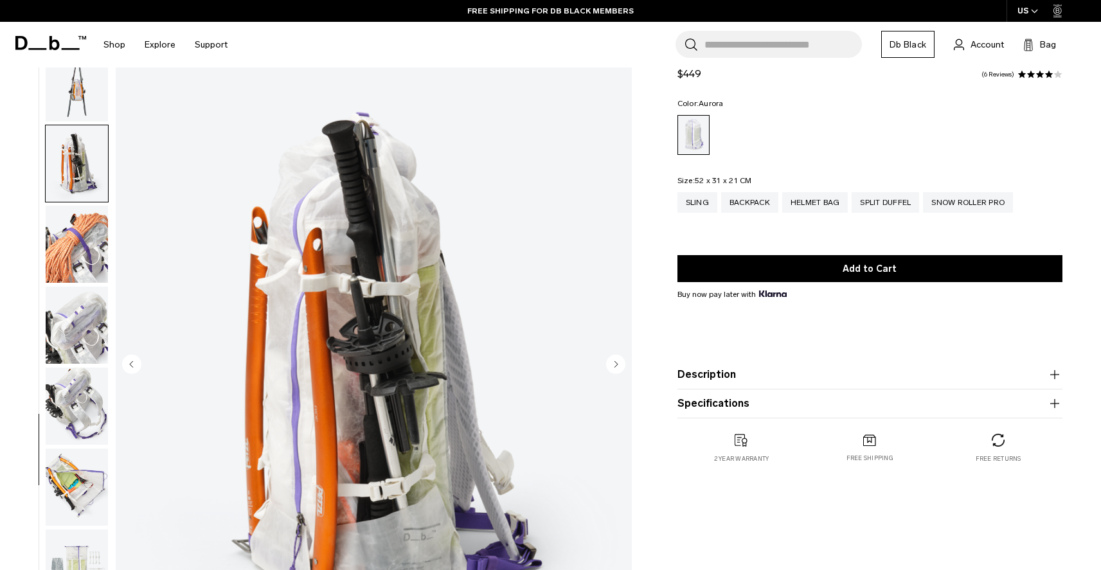
click at [82, 231] on img "button" at bounding box center [77, 244] width 62 height 77
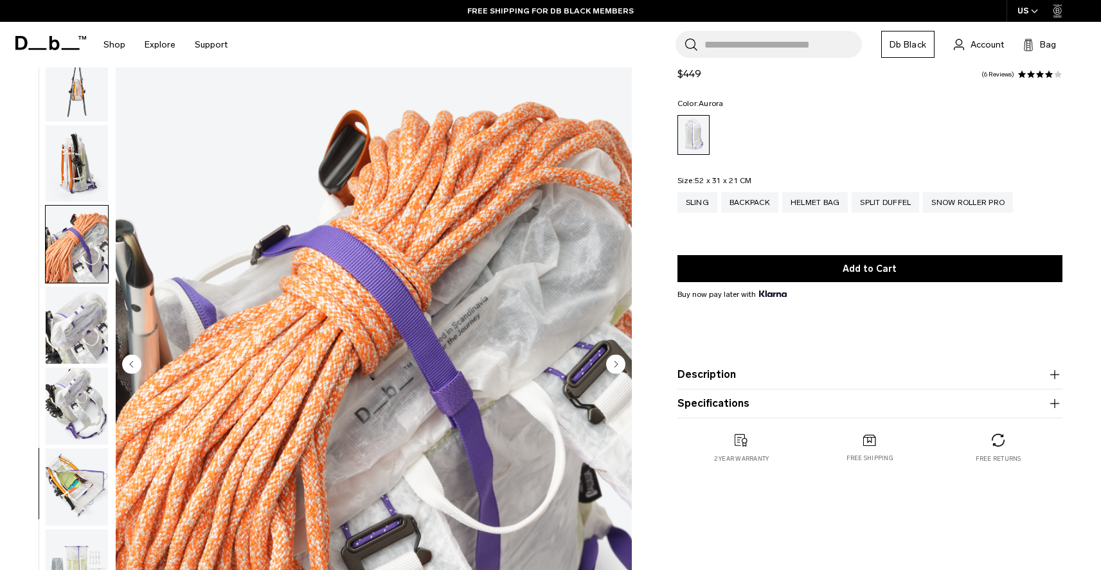
click at [80, 312] on img "button" at bounding box center [77, 325] width 62 height 77
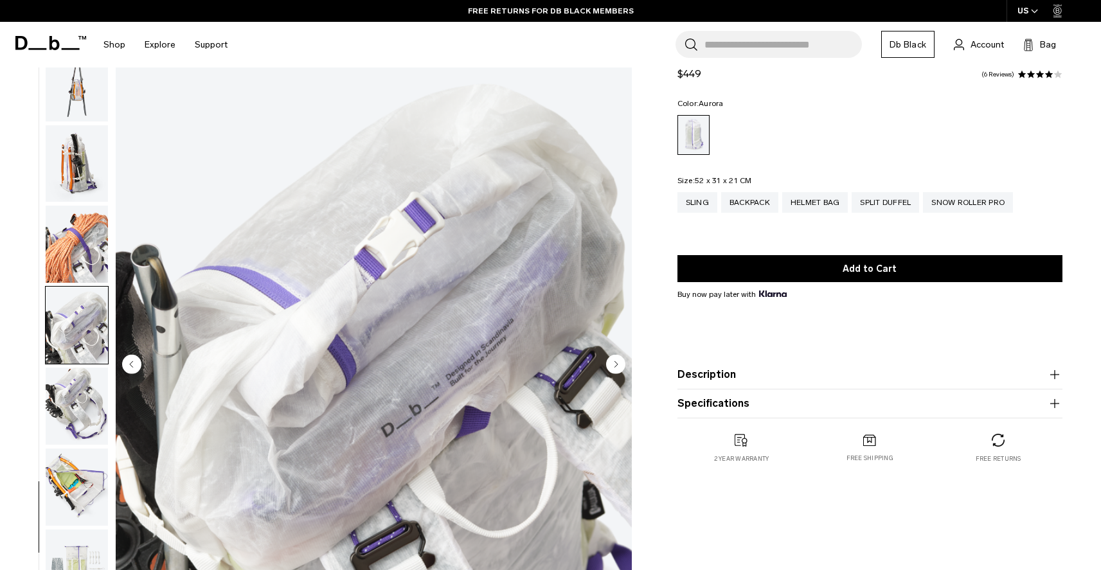
click at [77, 408] on img "button" at bounding box center [77, 406] width 62 height 77
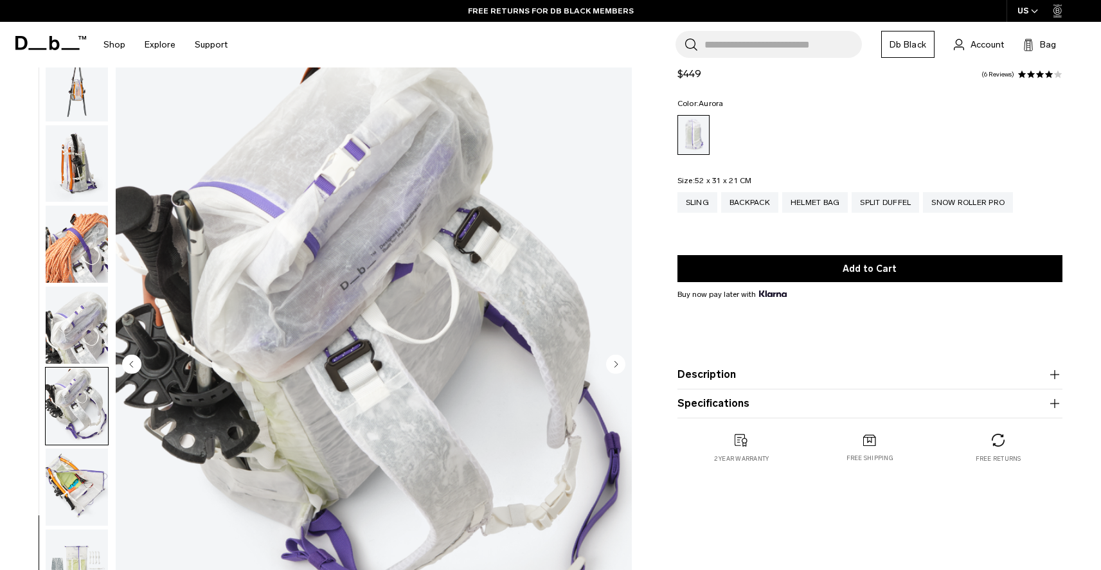
click at [76, 486] on img "button" at bounding box center [77, 487] width 62 height 77
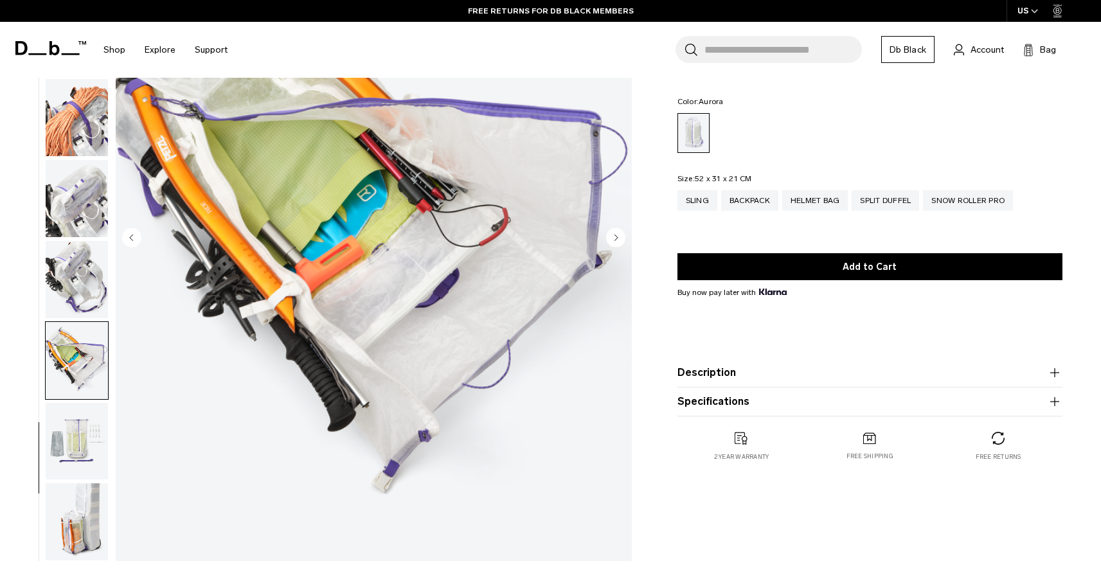
scroll to position [172, 0]
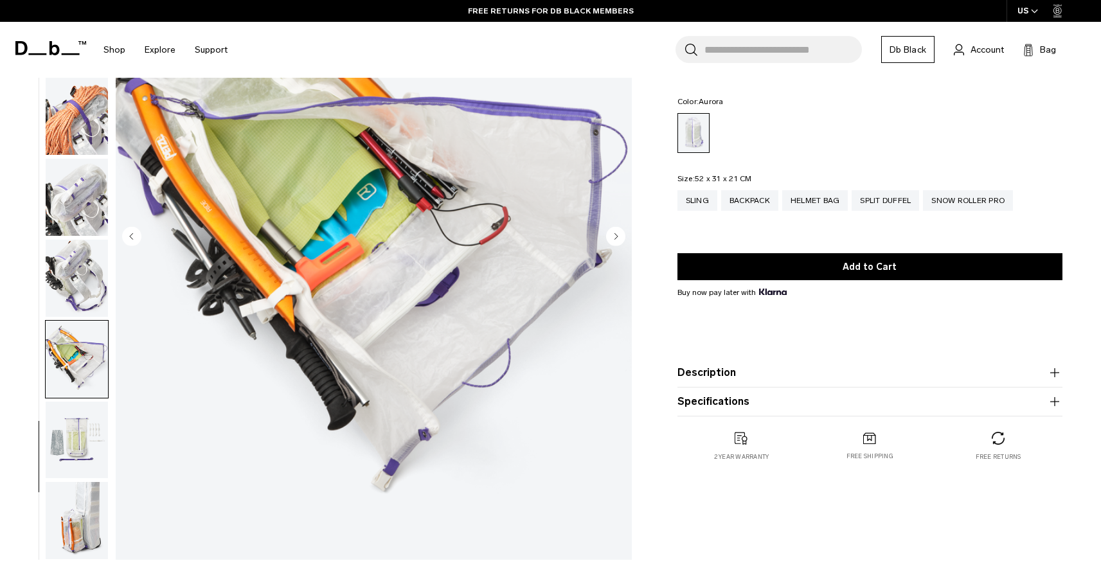
click at [89, 440] on img "button" at bounding box center [77, 440] width 62 height 77
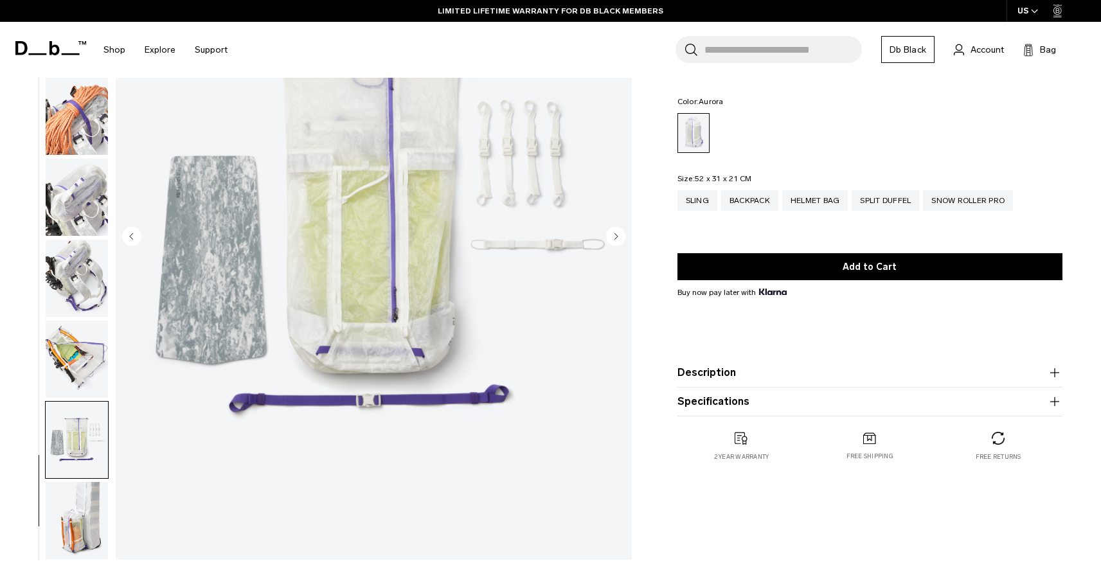
click at [82, 515] on img "button" at bounding box center [77, 520] width 62 height 77
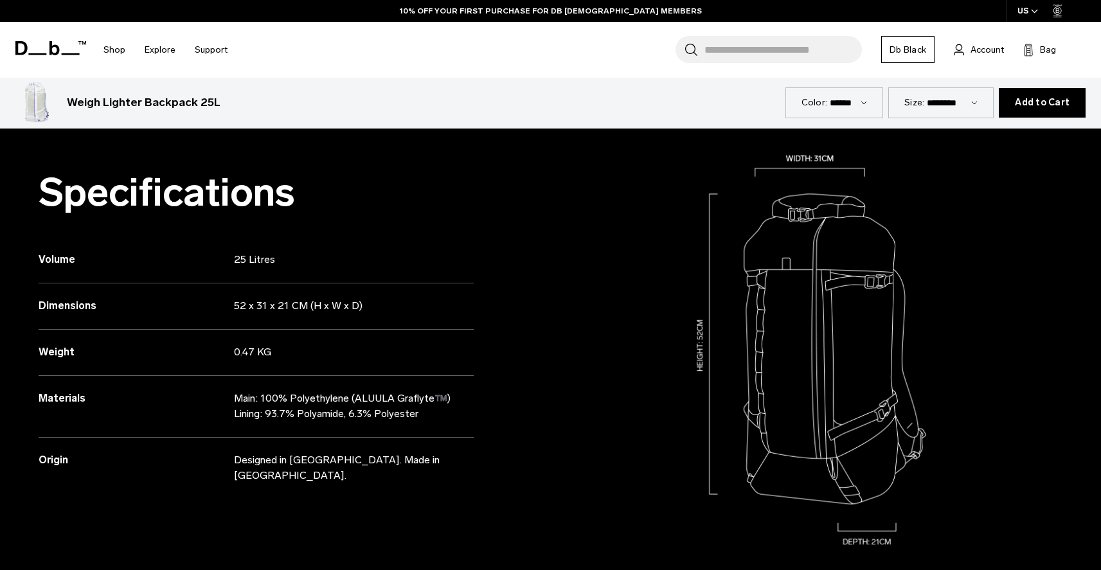
scroll to position [1273, 0]
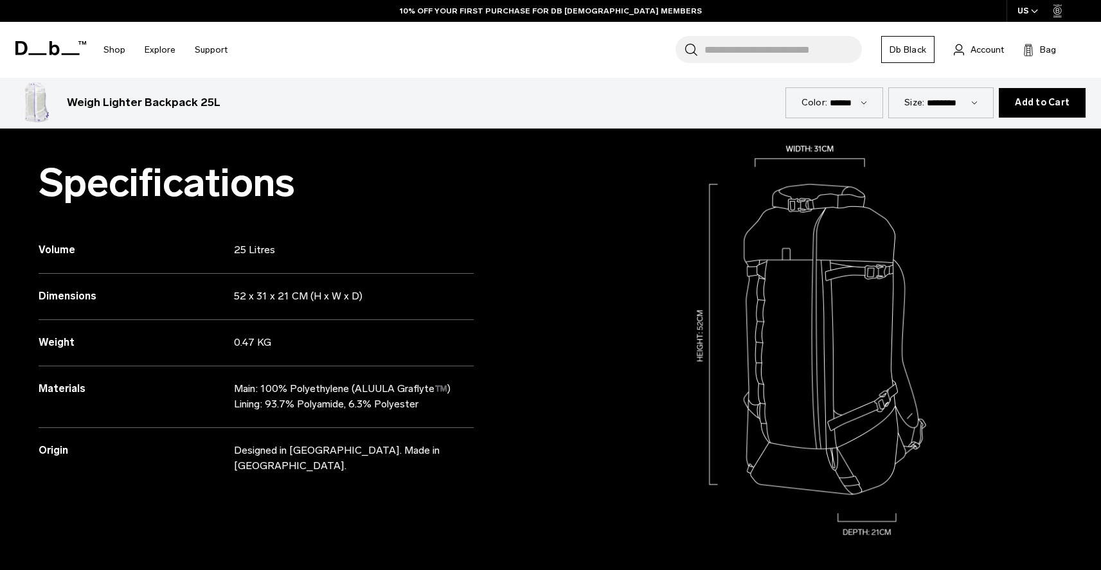
click at [978, 104] on select "**********" at bounding box center [952, 102] width 51 height 11
select select "**********"
click at [927, 97] on select "**********" at bounding box center [952, 102] width 51 height 11
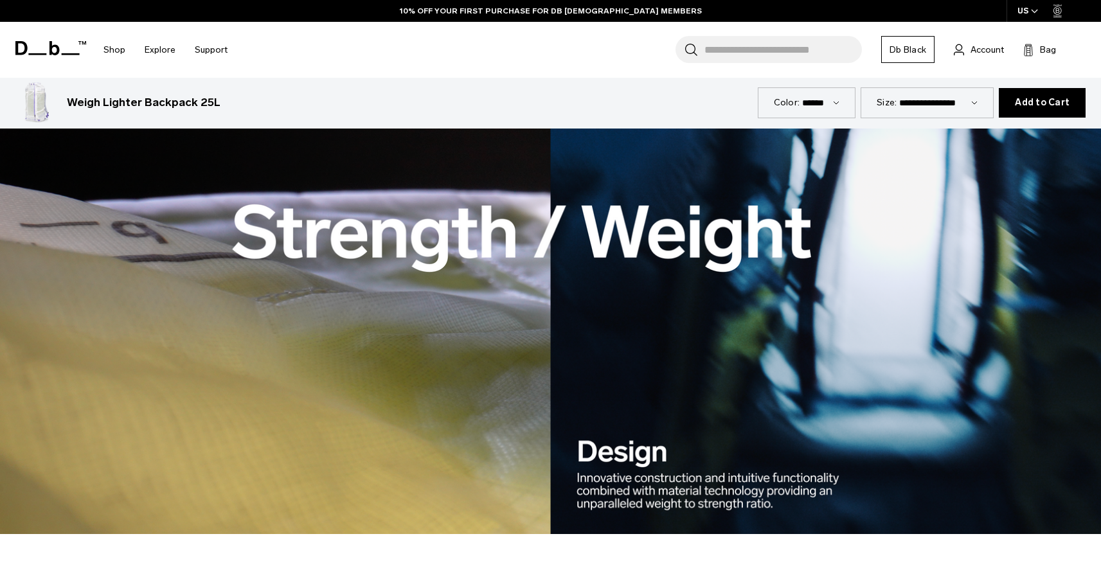
scroll to position [1935, 0]
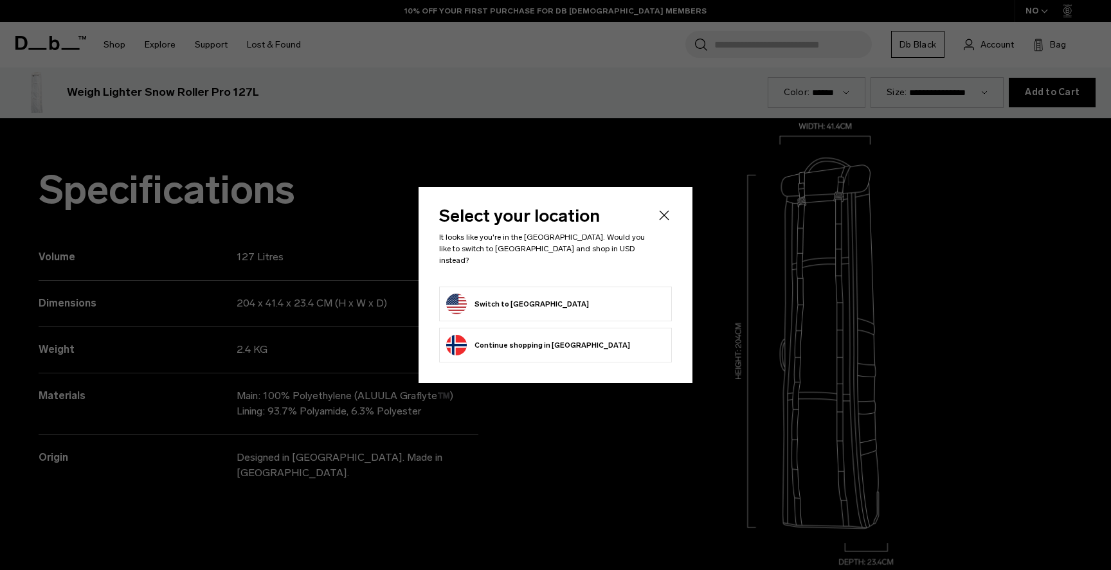
scroll to position [1273, 0]
click at [527, 296] on button "Switch to United States" at bounding box center [517, 304] width 143 height 21
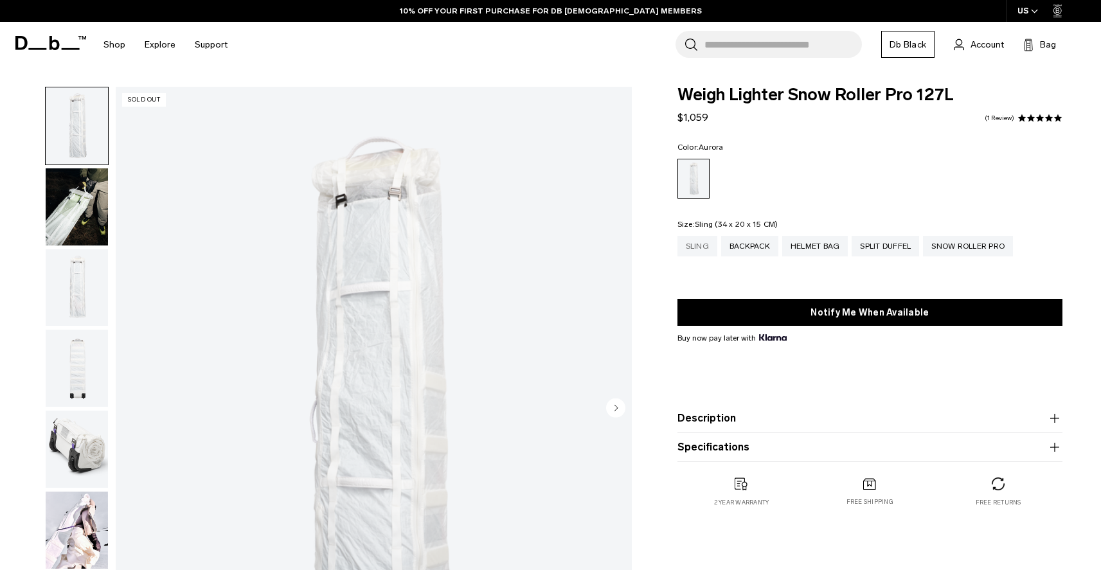
click at [695, 244] on div "Sling" at bounding box center [698, 246] width 40 height 21
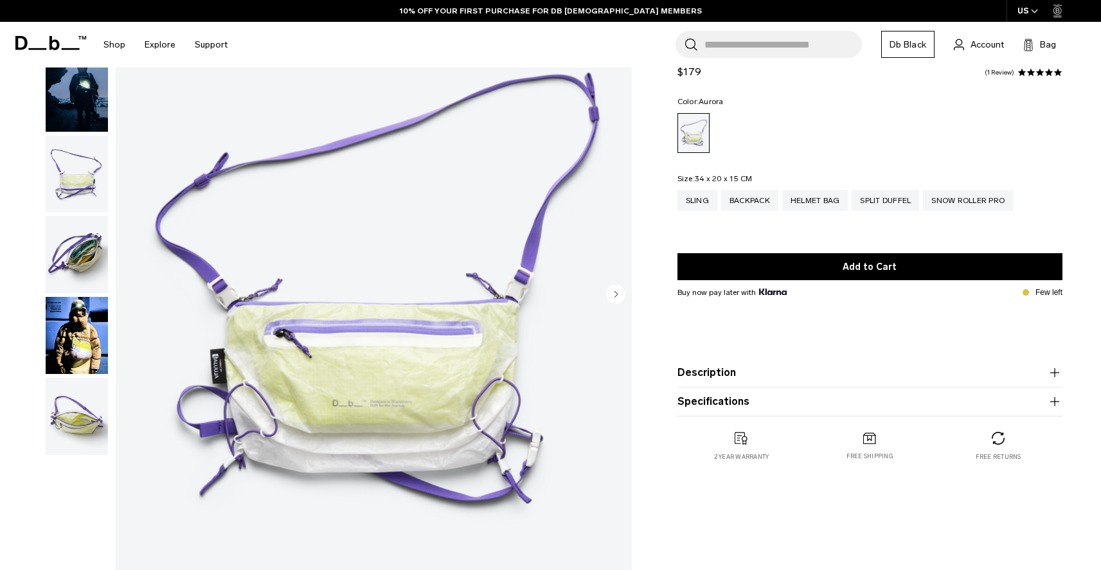
click at [93, 105] on img "button" at bounding box center [77, 93] width 62 height 77
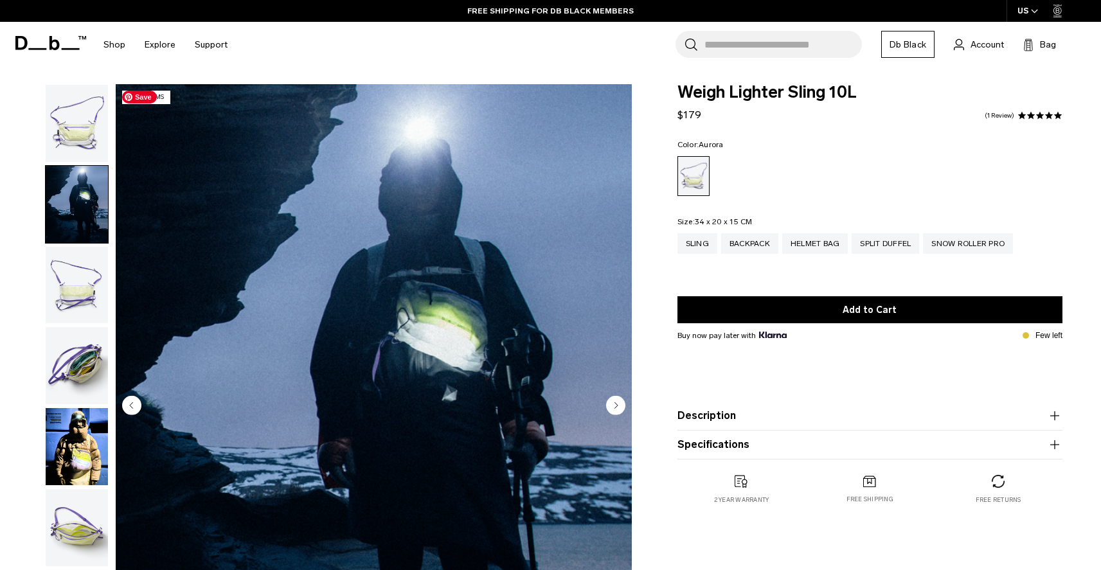
scroll to position [1, 0]
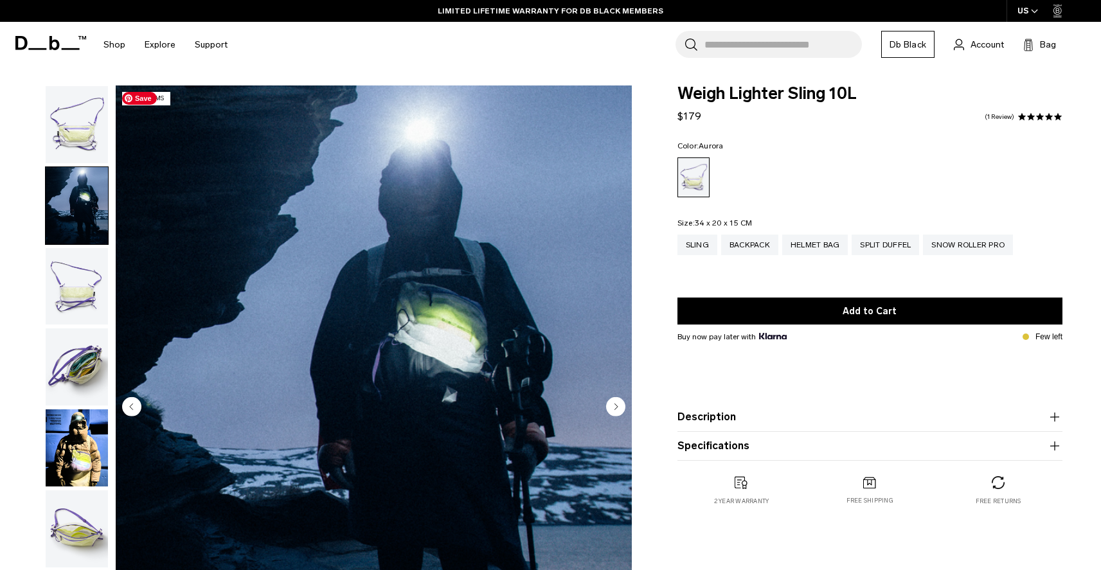
click at [615, 410] on circle "Next slide" at bounding box center [615, 406] width 19 height 19
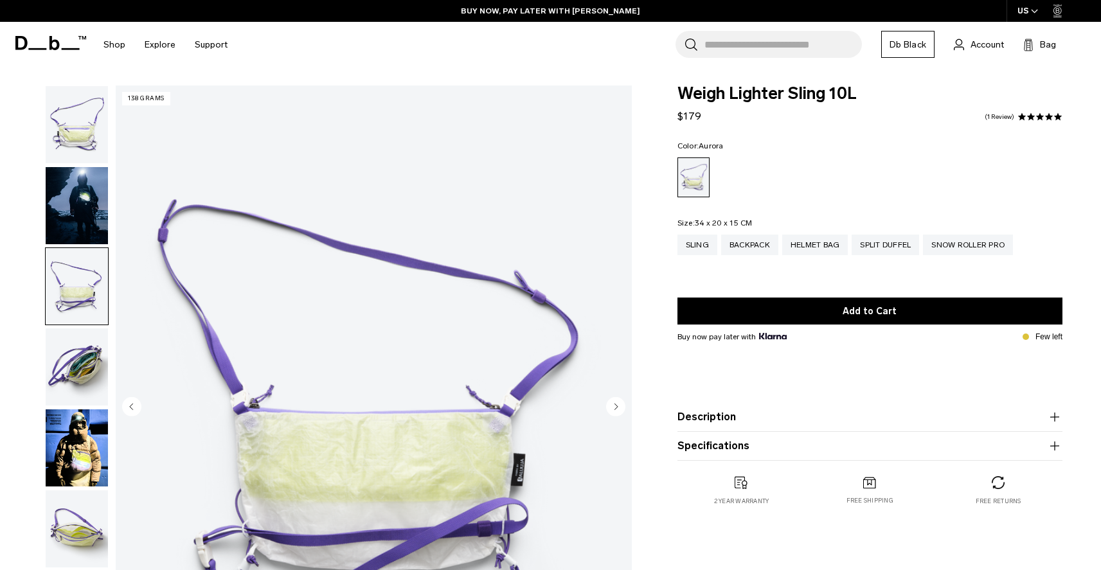
click at [615, 410] on circle "Next slide" at bounding box center [615, 406] width 19 height 19
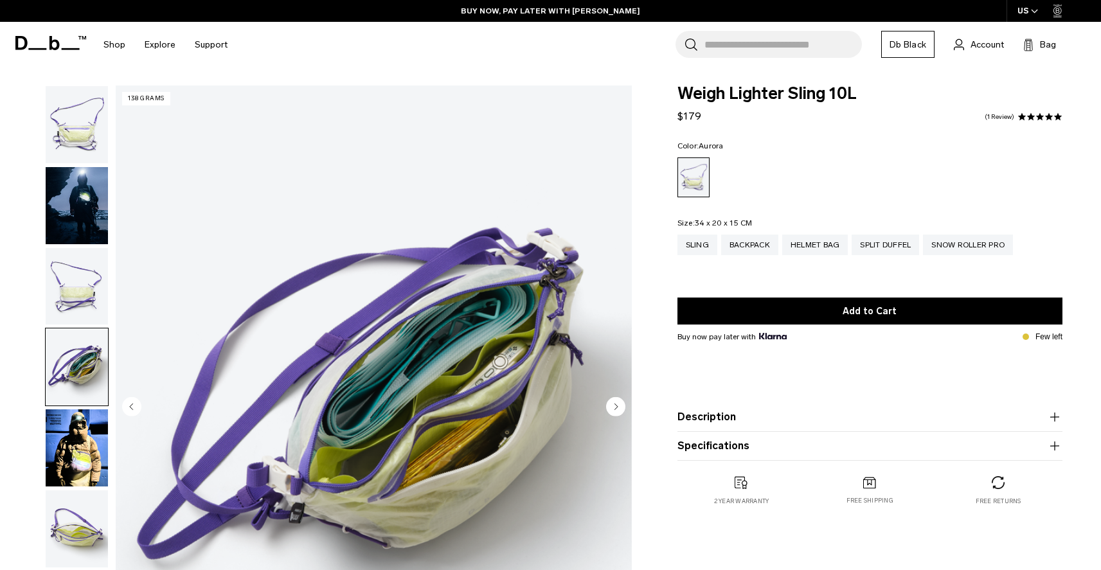
click at [616, 410] on circle "Next slide" at bounding box center [615, 406] width 19 height 19
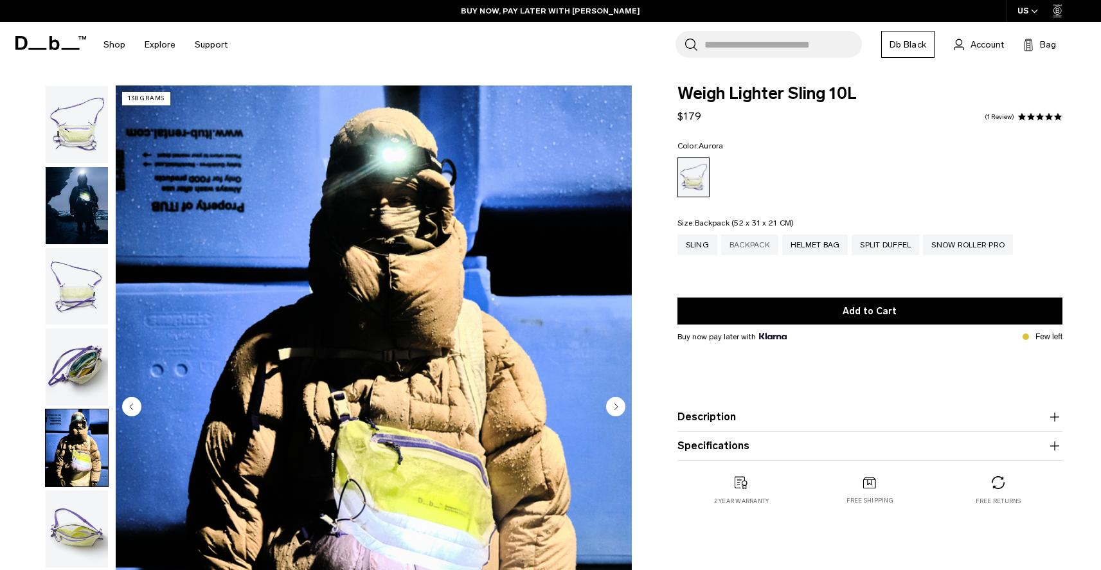
click at [762, 249] on div "Backpack" at bounding box center [749, 245] width 57 height 21
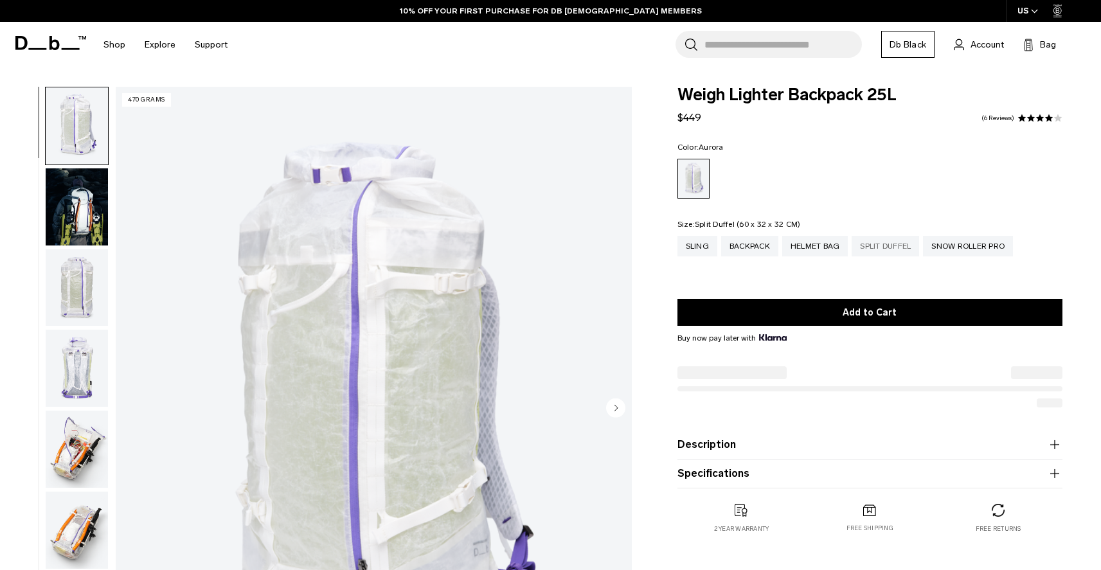
click at [882, 247] on div "Split Duffel" at bounding box center [886, 246] width 68 height 21
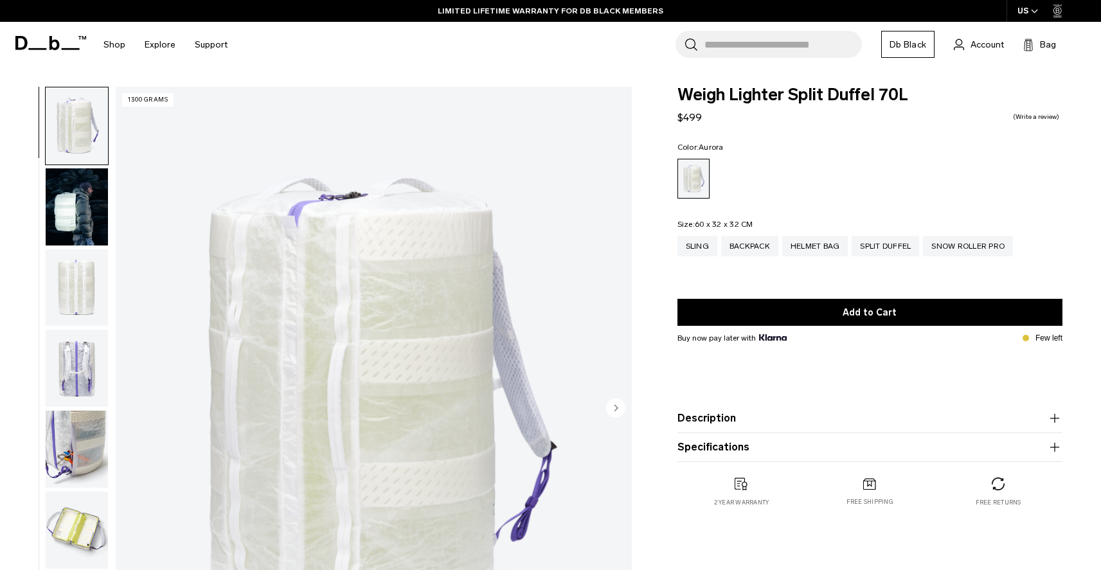
click at [79, 381] on img "button" at bounding box center [77, 368] width 62 height 77
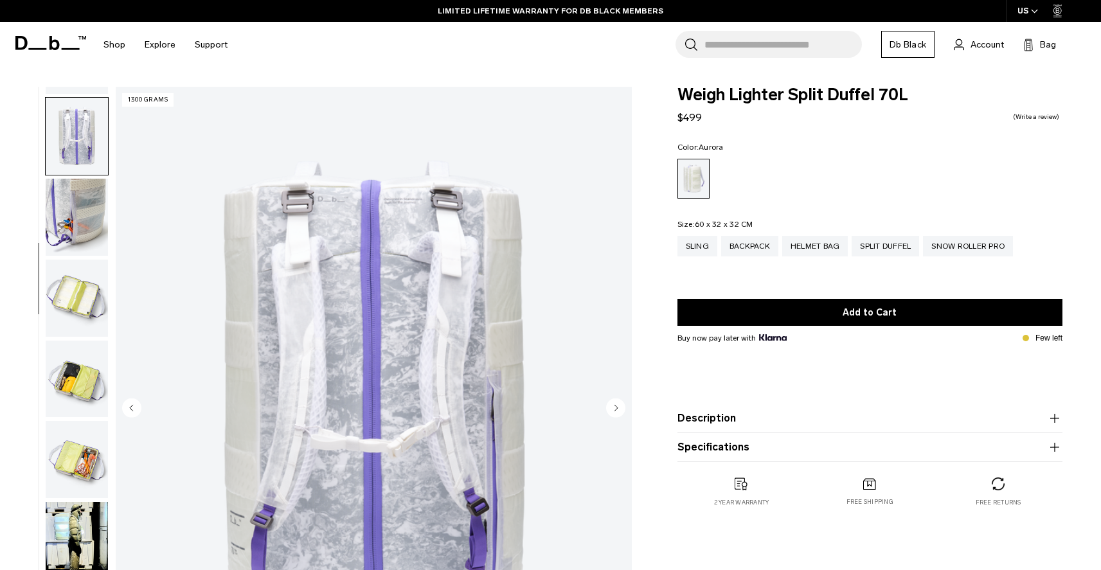
scroll to position [242, 0]
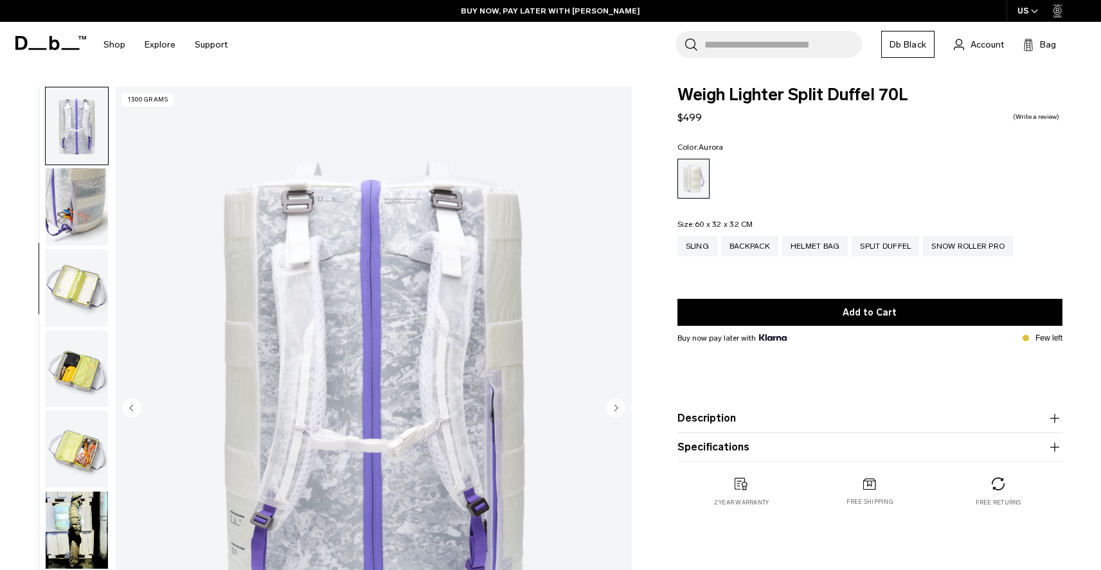
click at [73, 221] on img "button" at bounding box center [77, 206] width 62 height 77
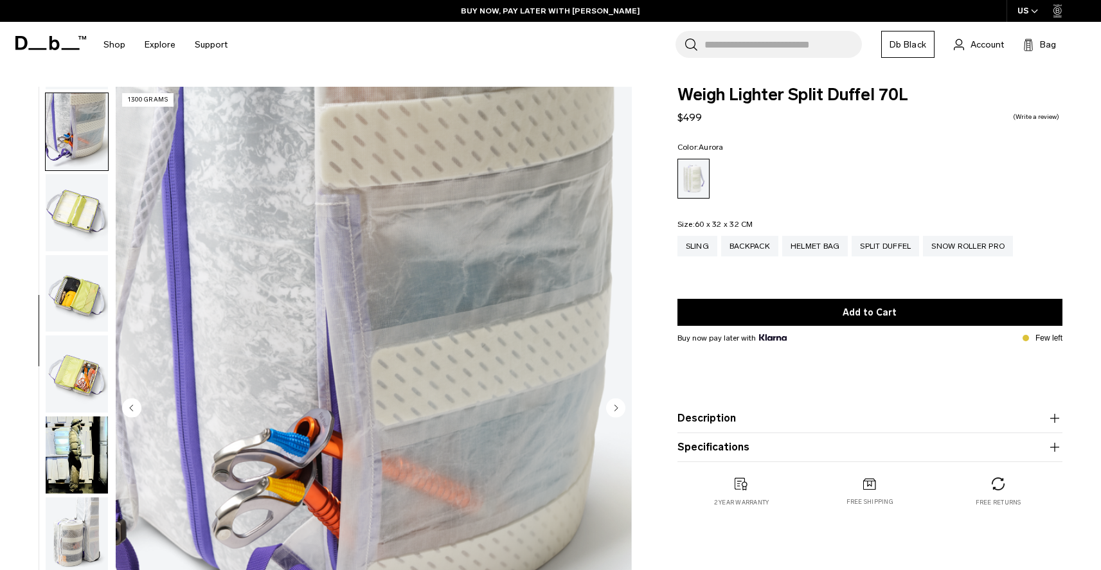
scroll to position [323, 0]
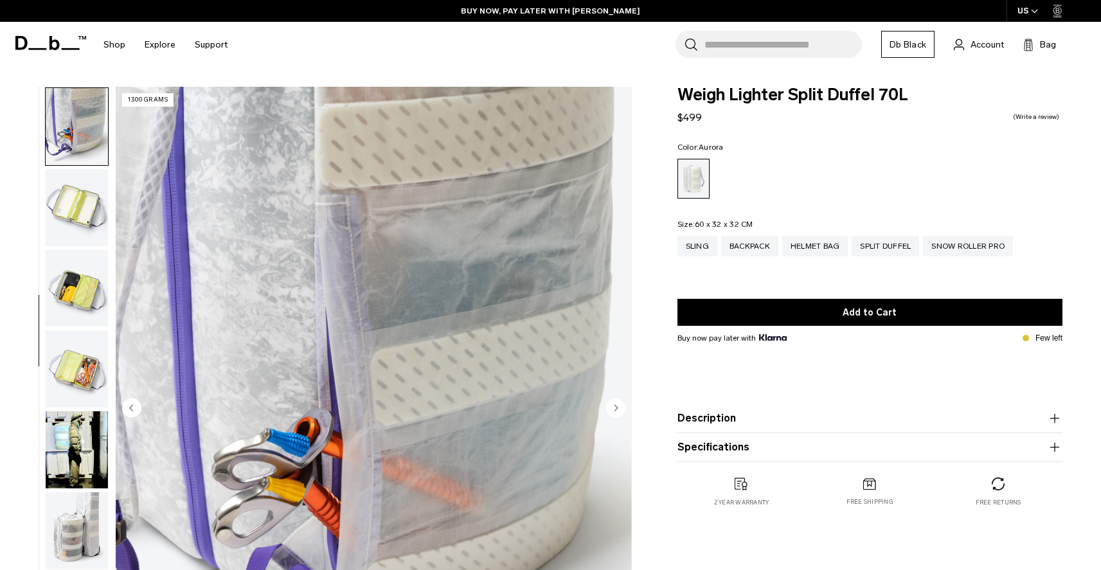
click at [71, 201] on img "button" at bounding box center [77, 207] width 62 height 77
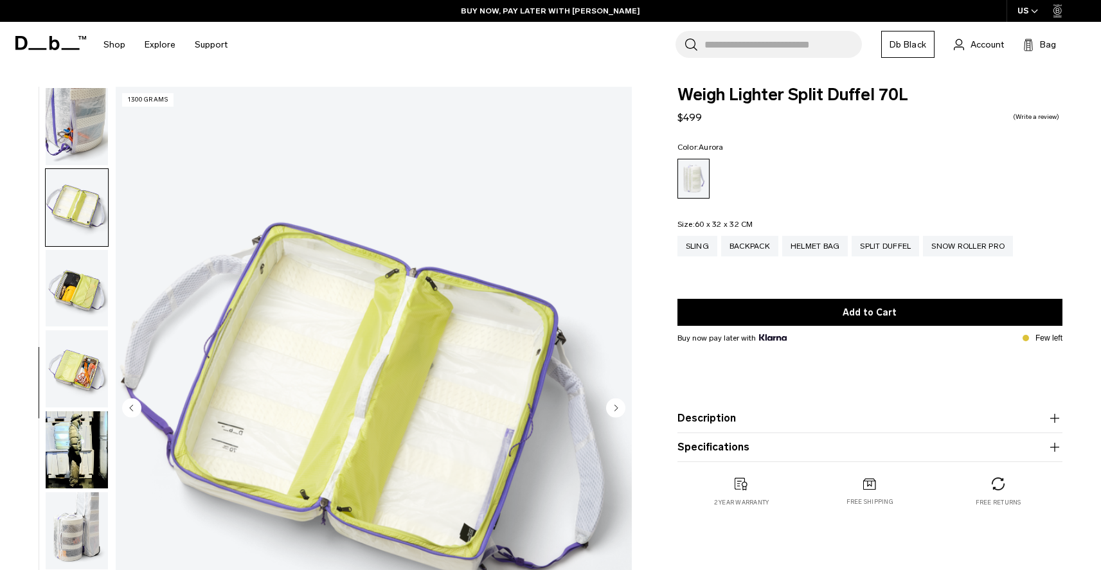
click at [88, 291] on img "button" at bounding box center [77, 288] width 62 height 77
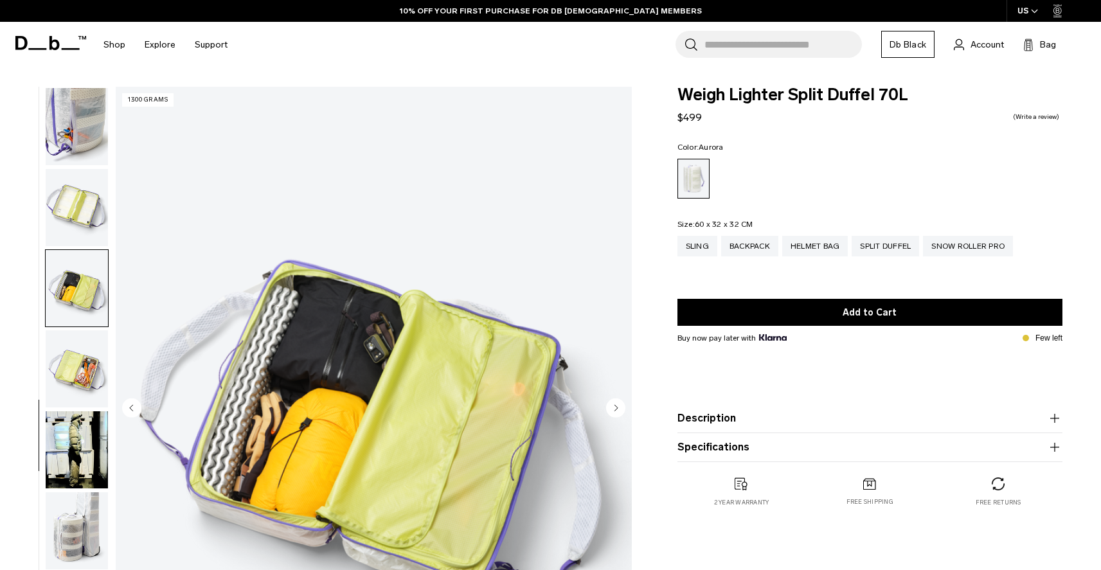
click at [83, 367] on img "button" at bounding box center [77, 368] width 62 height 77
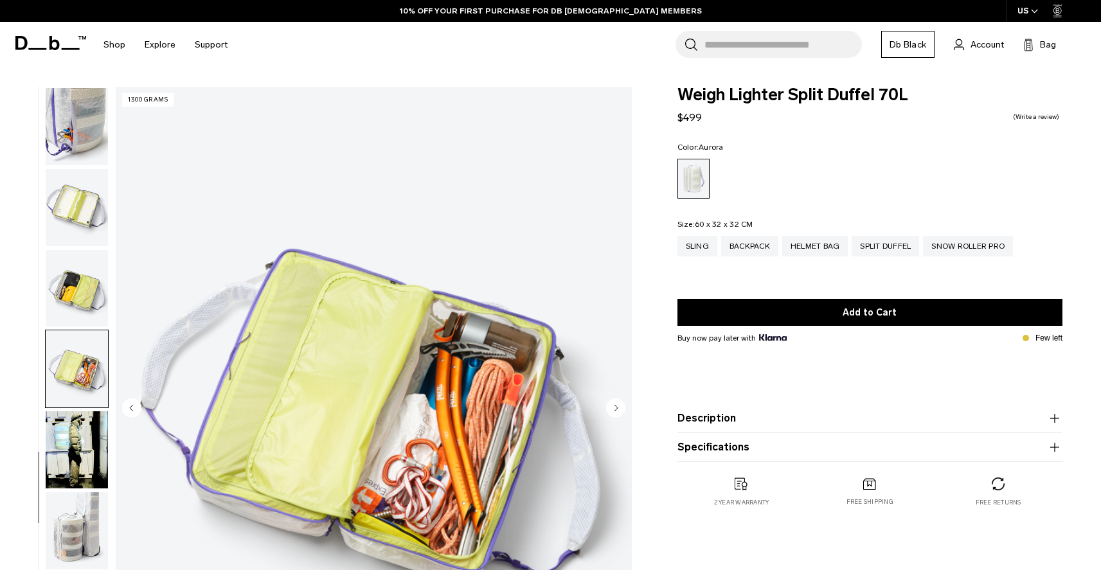
click at [88, 425] on img "button" at bounding box center [77, 450] width 62 height 77
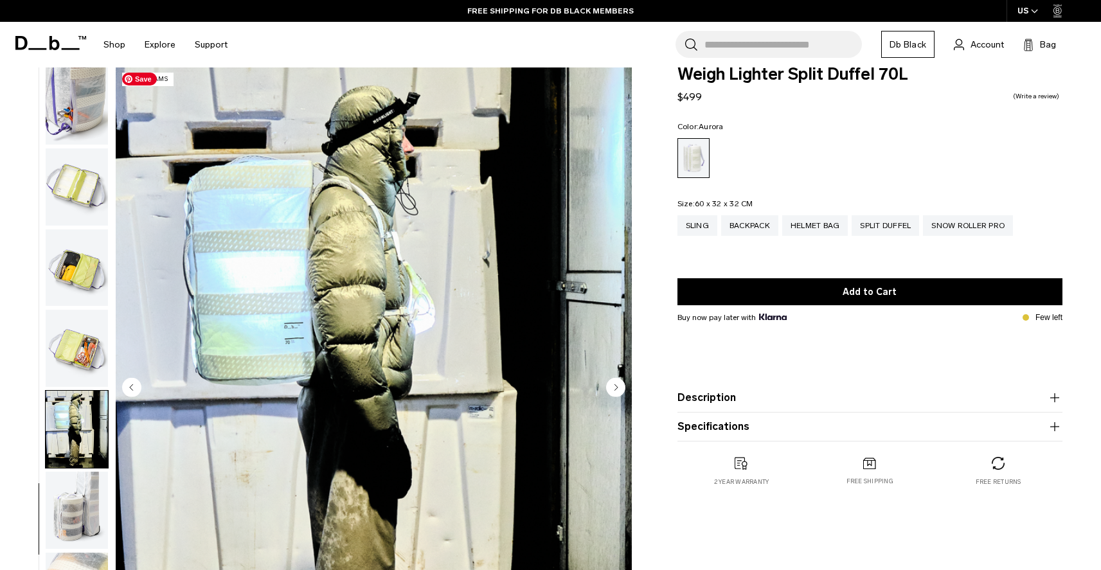
scroll to position [0, 0]
